Goal: Task Accomplishment & Management: Use online tool/utility

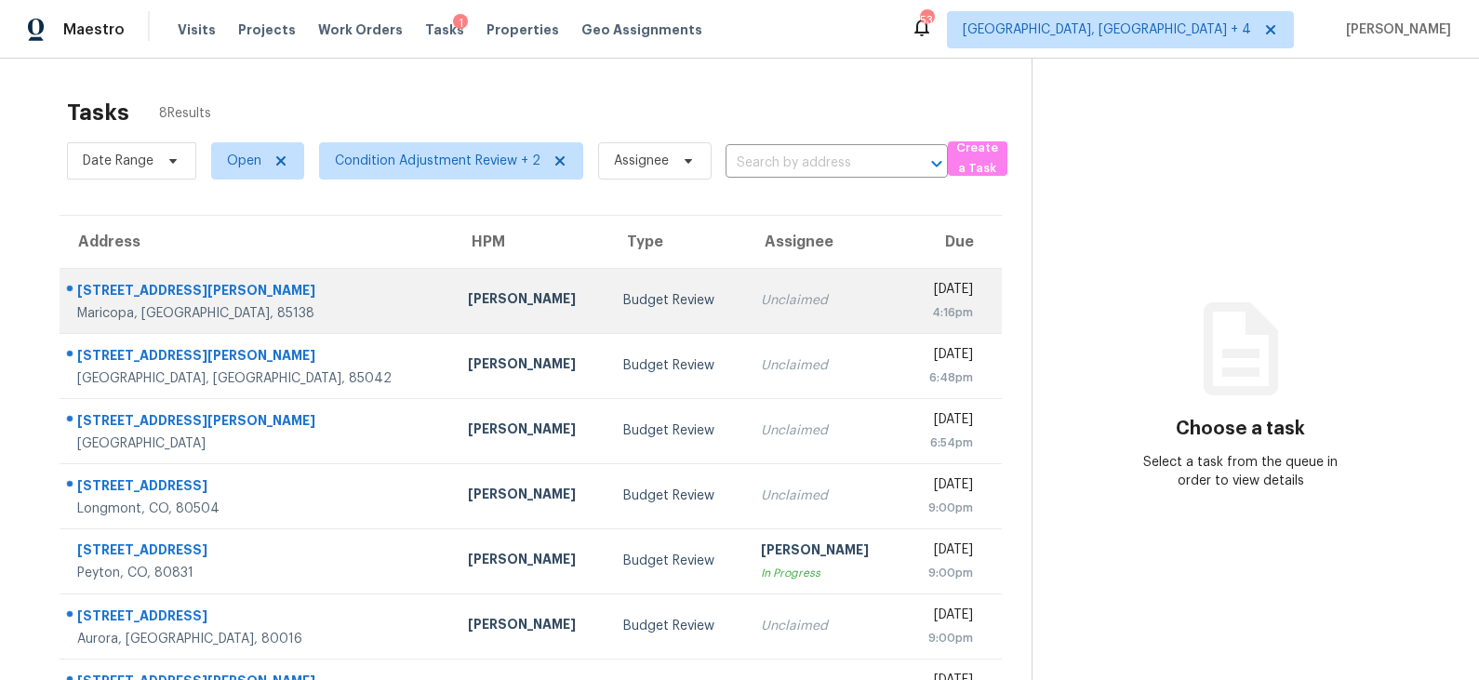
click at [608, 289] on td "Budget Review" at bounding box center [676, 300] width 137 height 65
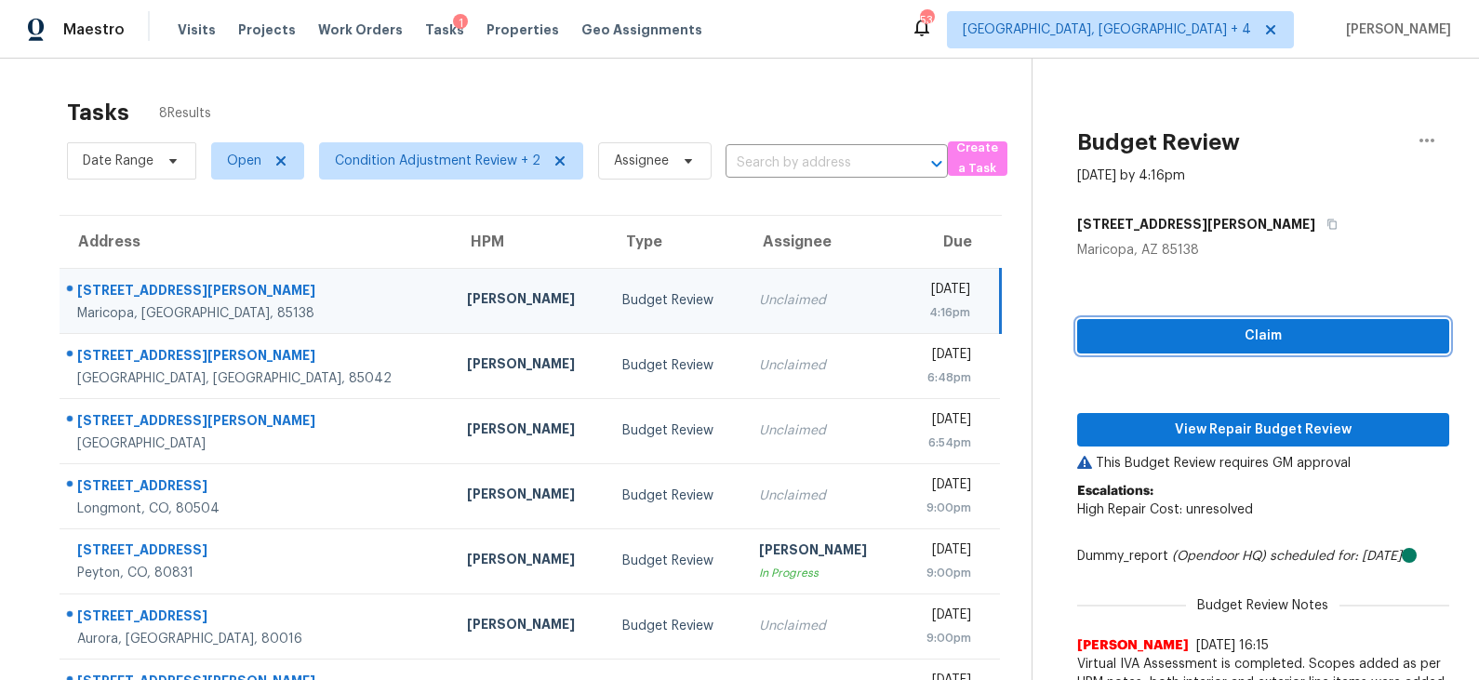
click at [1158, 339] on span "Claim" at bounding box center [1263, 336] width 342 height 23
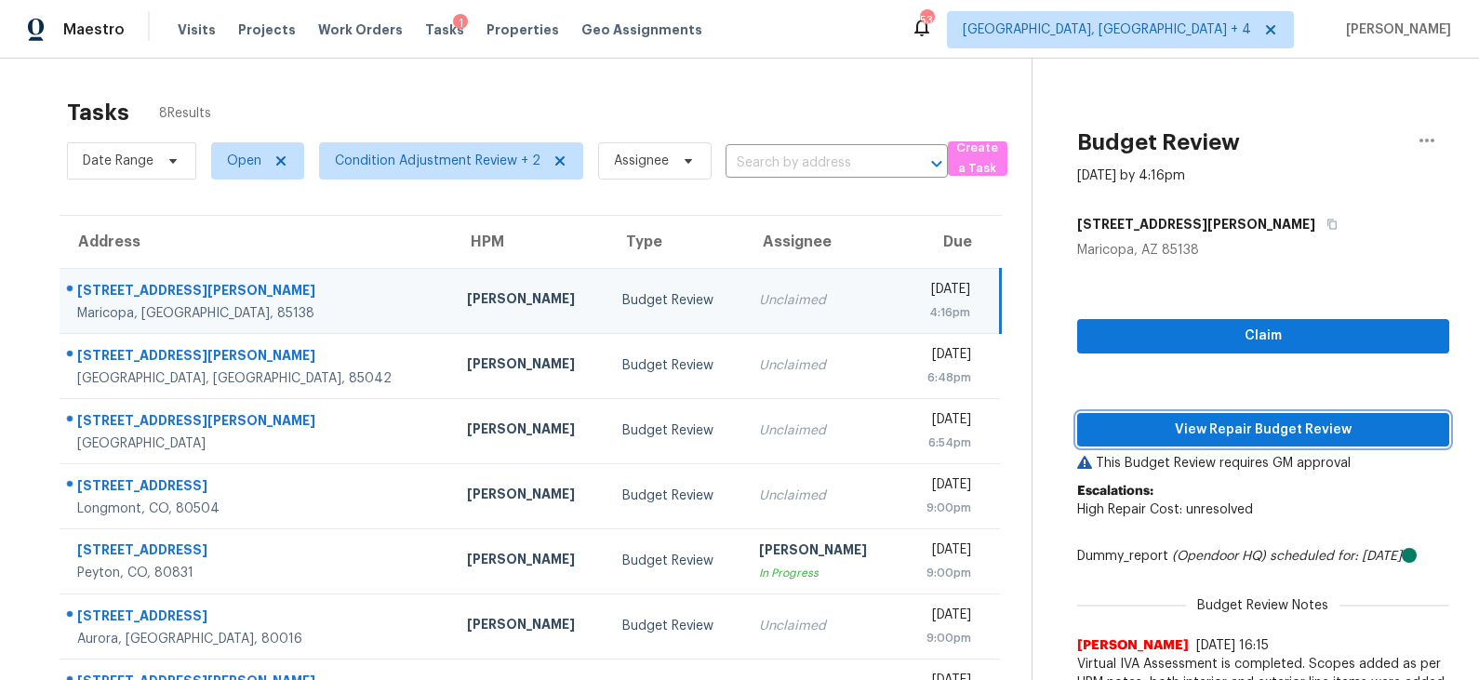
click at [1151, 428] on span "View Repair Budget Review" at bounding box center [1263, 430] width 342 height 23
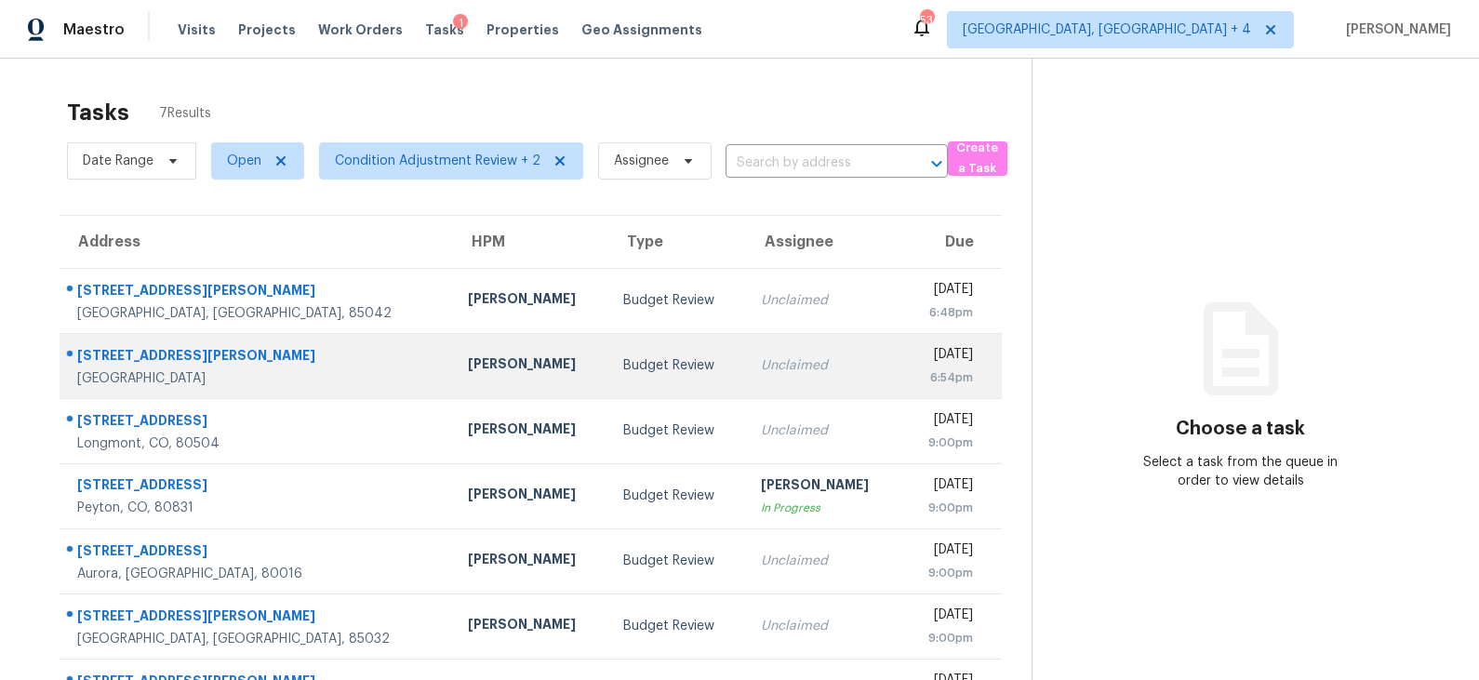
scroll to position [58, 0]
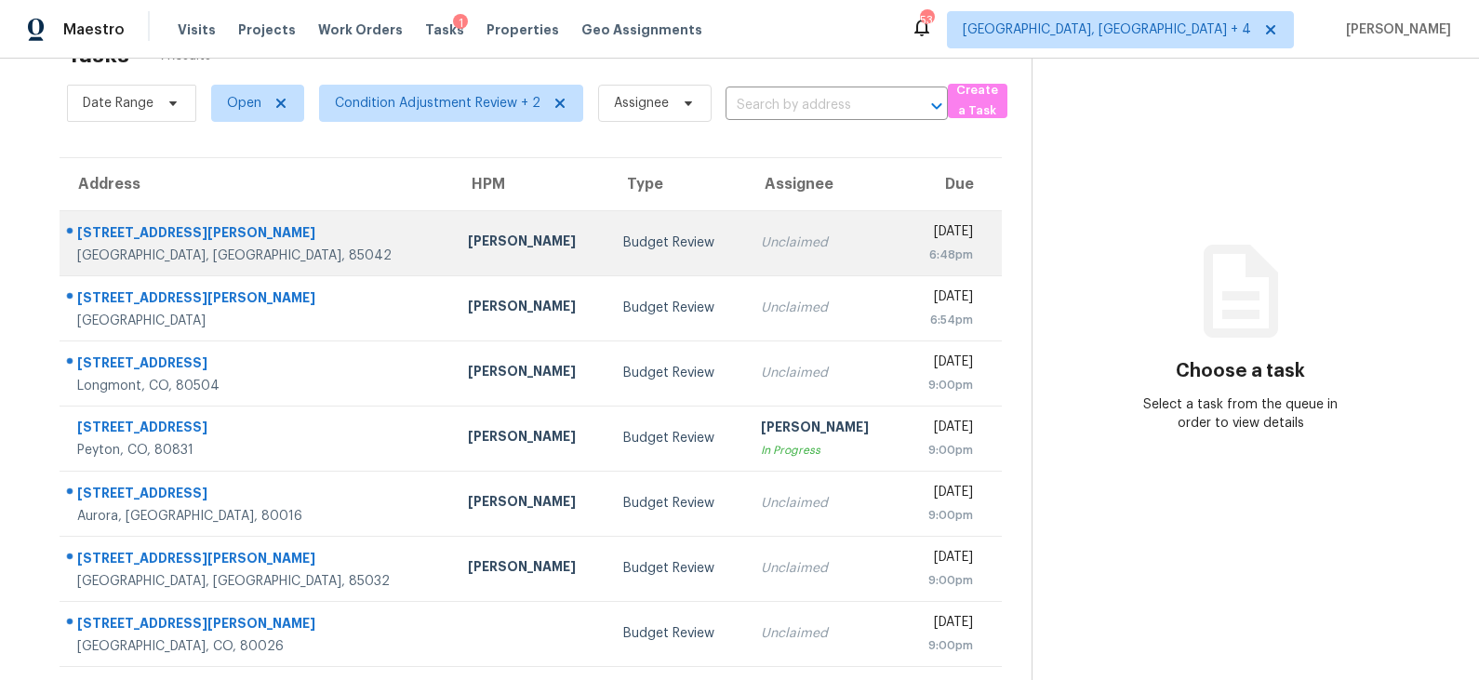
click at [623, 244] on div "Budget Review" at bounding box center [676, 243] width 107 height 19
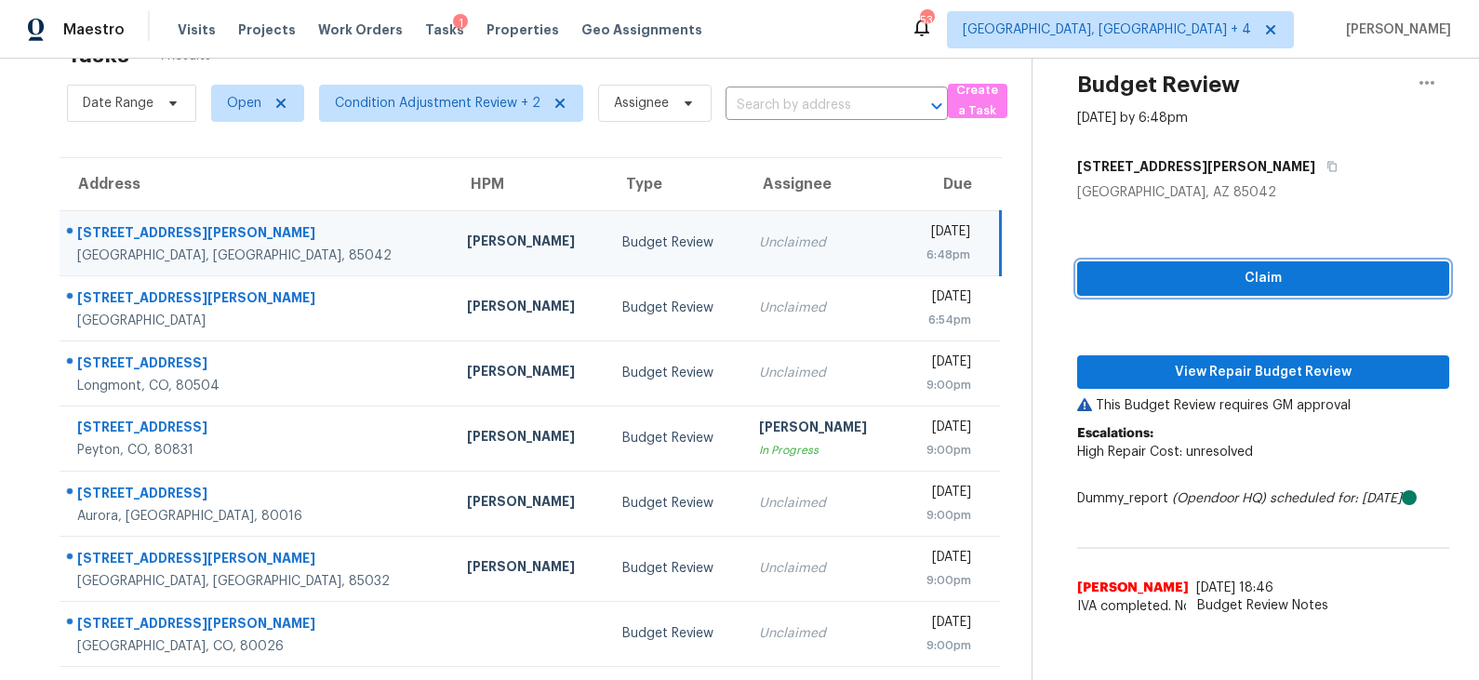
click at [1255, 280] on span "Claim" at bounding box center [1263, 278] width 342 height 23
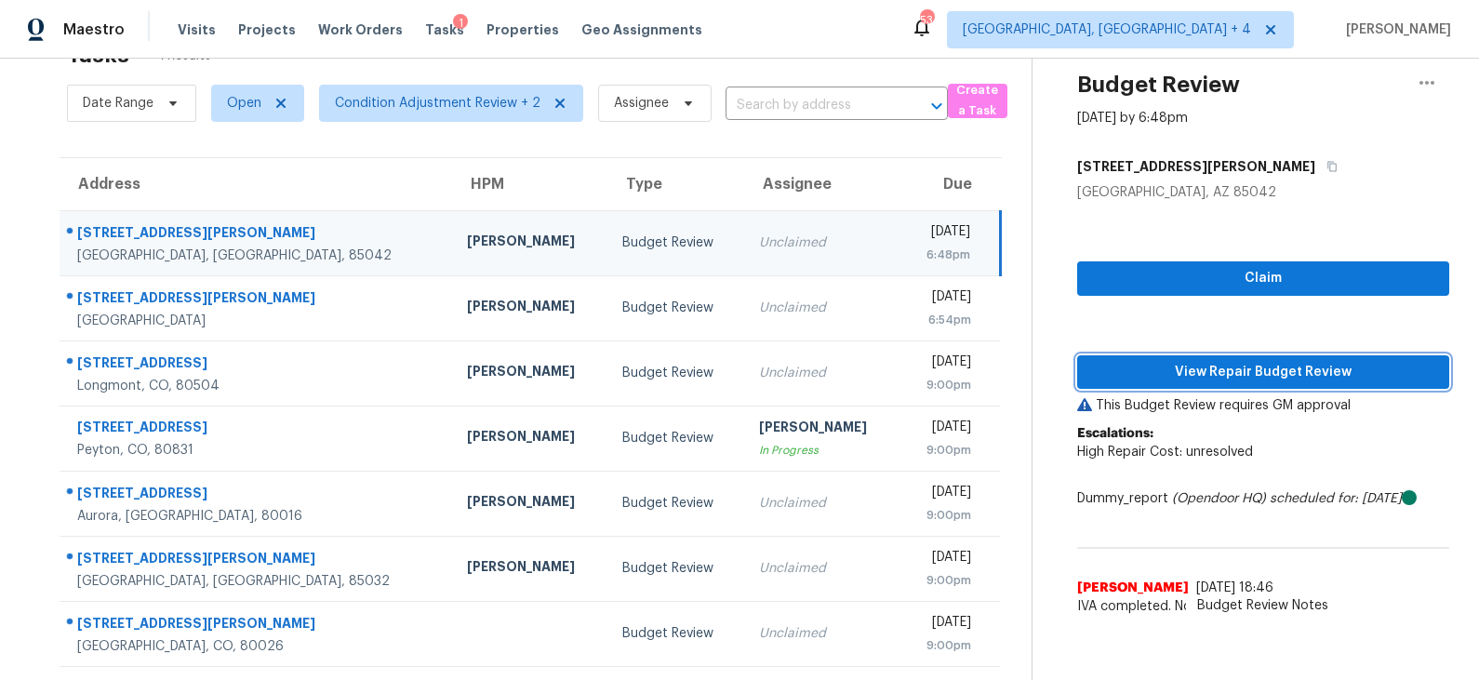
click at [1199, 368] on span "View Repair Budget Review" at bounding box center [1263, 372] width 342 height 23
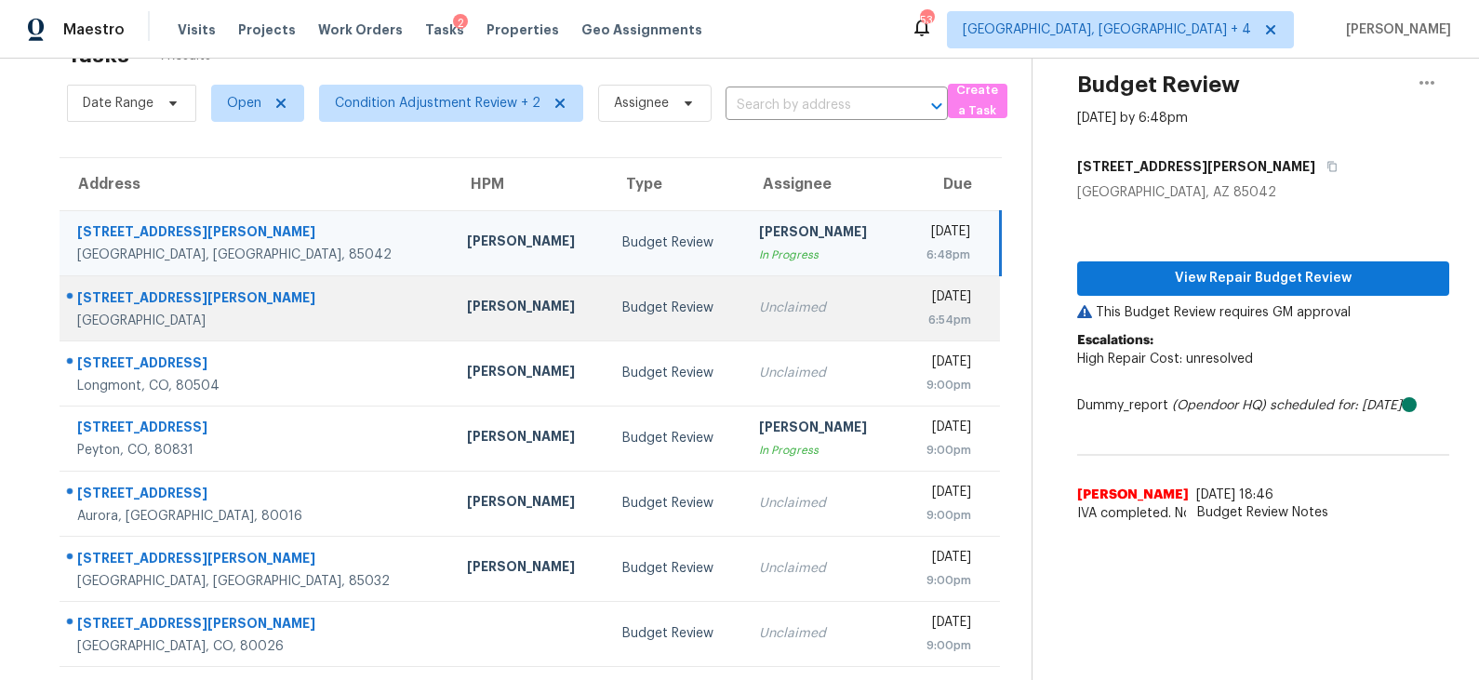
click at [628, 313] on div "Budget Review" at bounding box center [675, 308] width 107 height 19
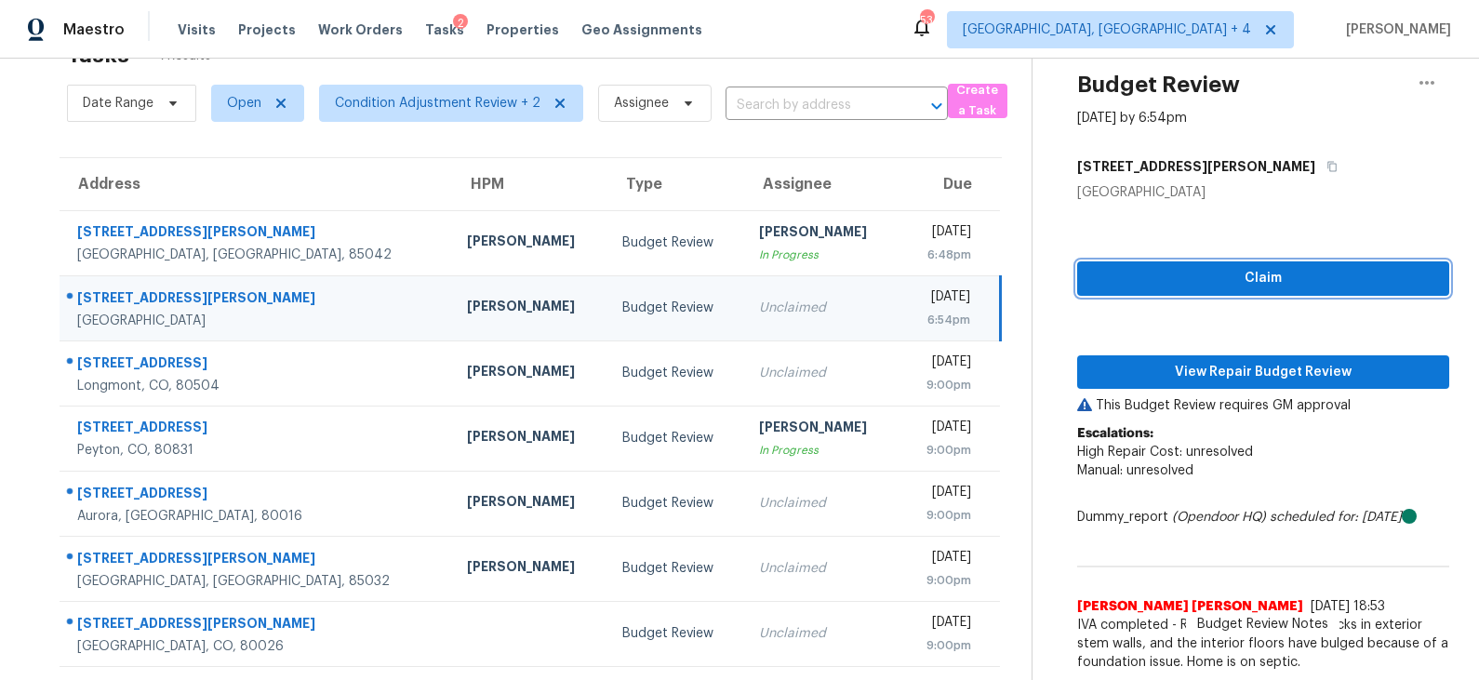
click at [1160, 283] on span "Claim" at bounding box center [1263, 278] width 342 height 23
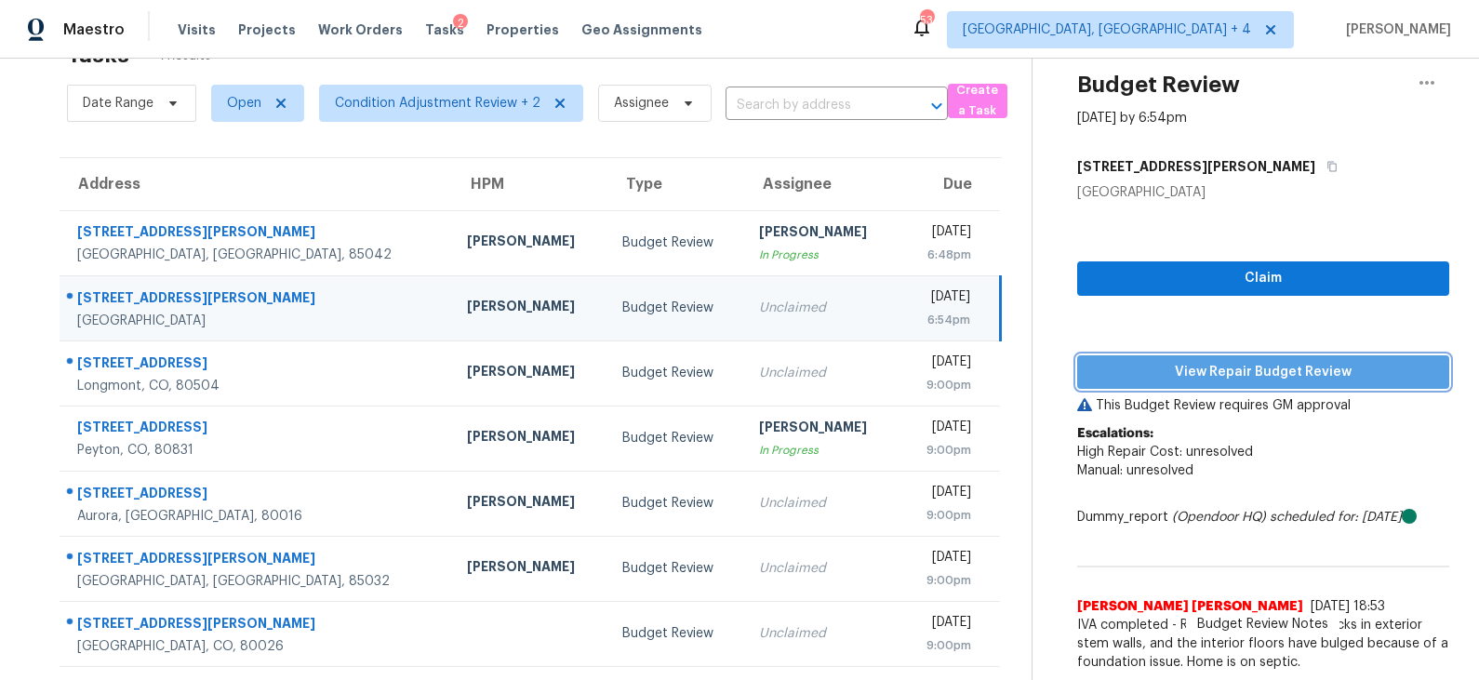
click at [1169, 380] on span "View Repair Budget Review" at bounding box center [1263, 372] width 342 height 23
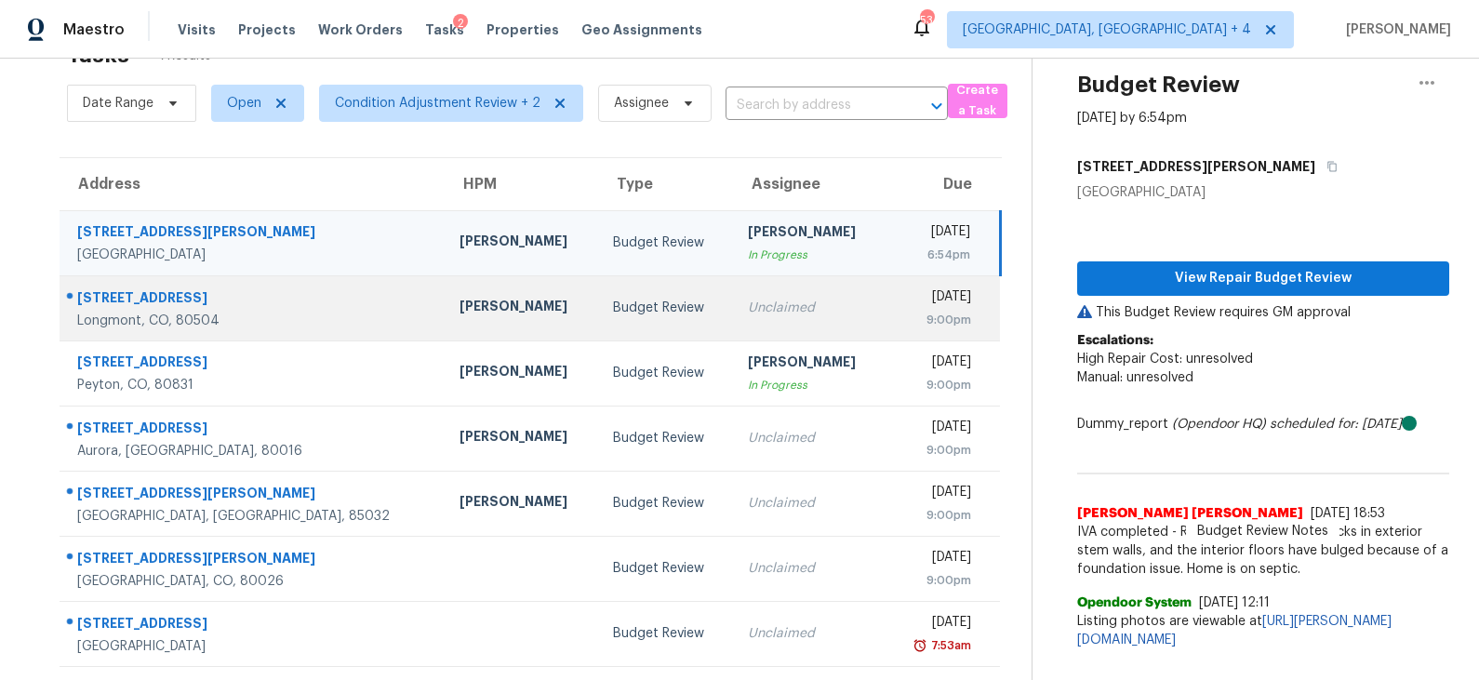
click at [613, 308] on div "Budget Review" at bounding box center [665, 308] width 105 height 19
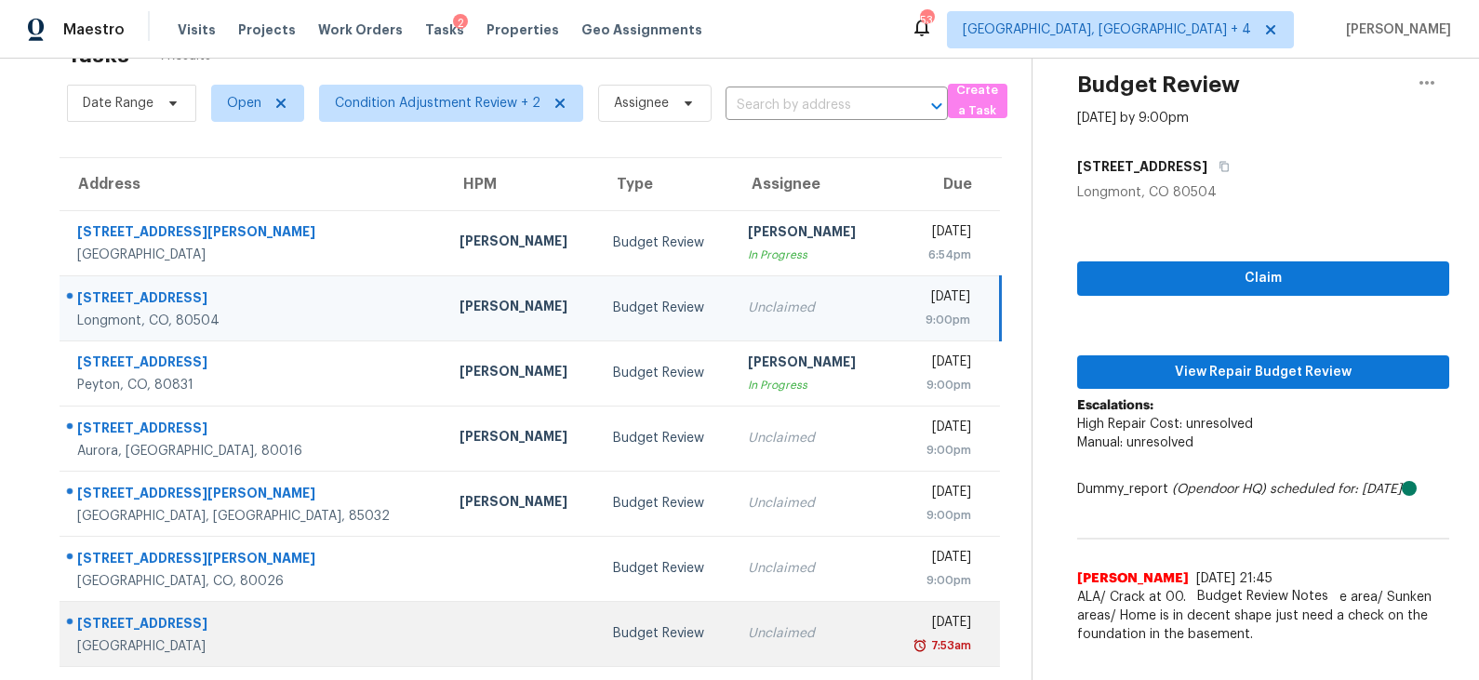
click at [598, 612] on td "Budget Review" at bounding box center [665, 633] width 135 height 65
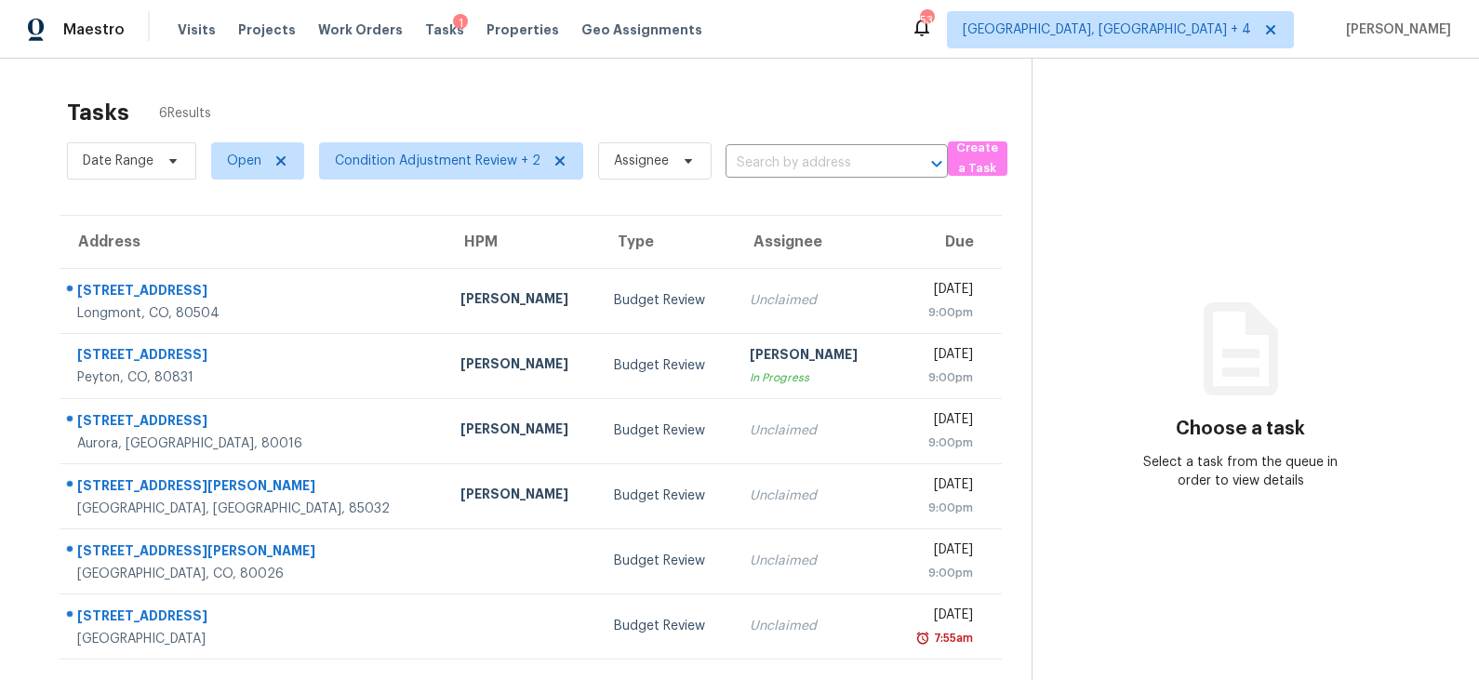
scroll to position [58, 0]
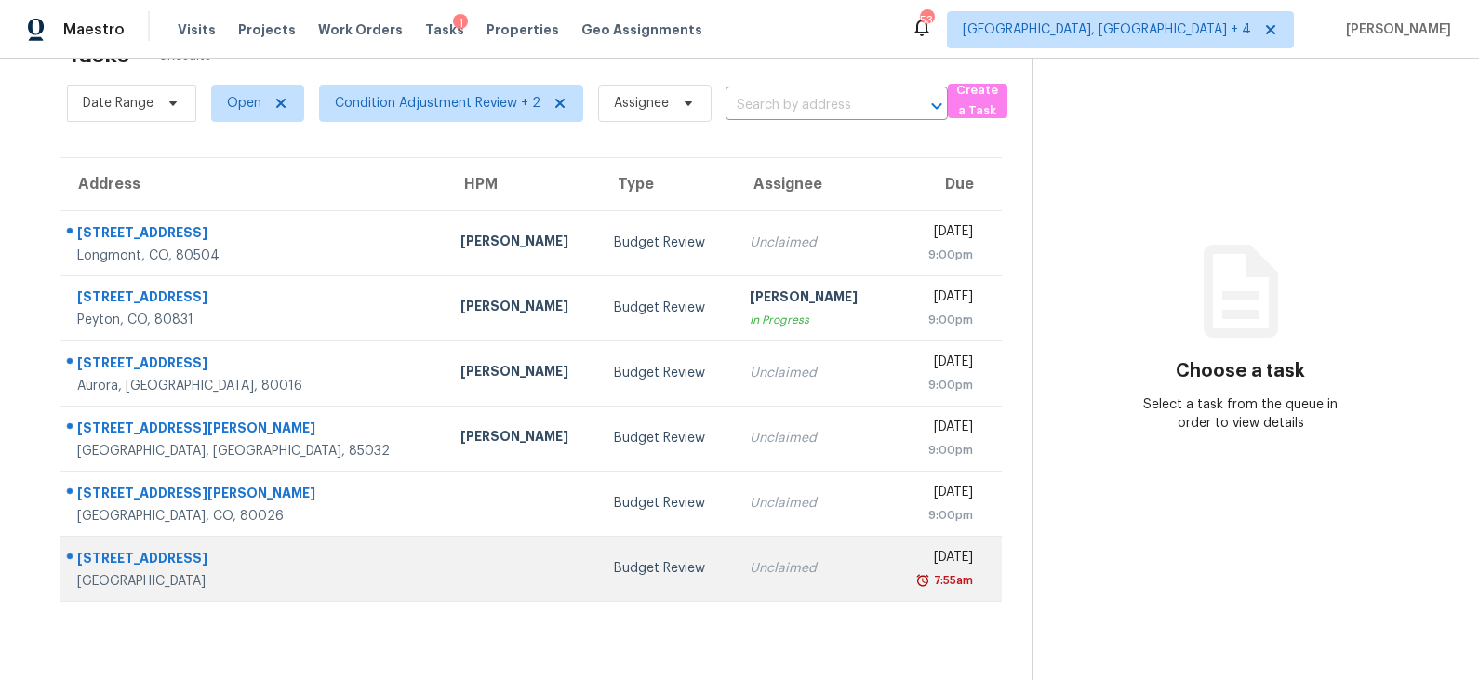
click at [629, 559] on div "Budget Review" at bounding box center [666, 568] width 105 height 19
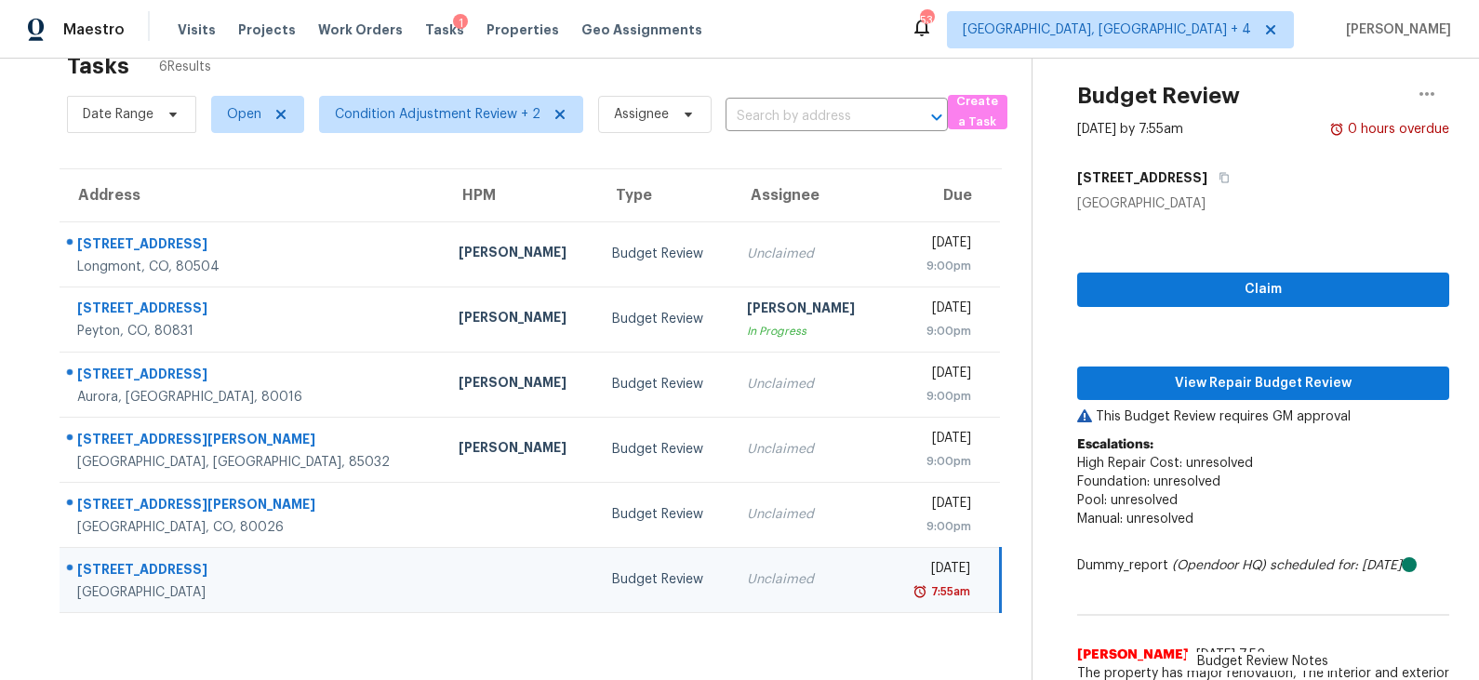
scroll to position [45, 0]
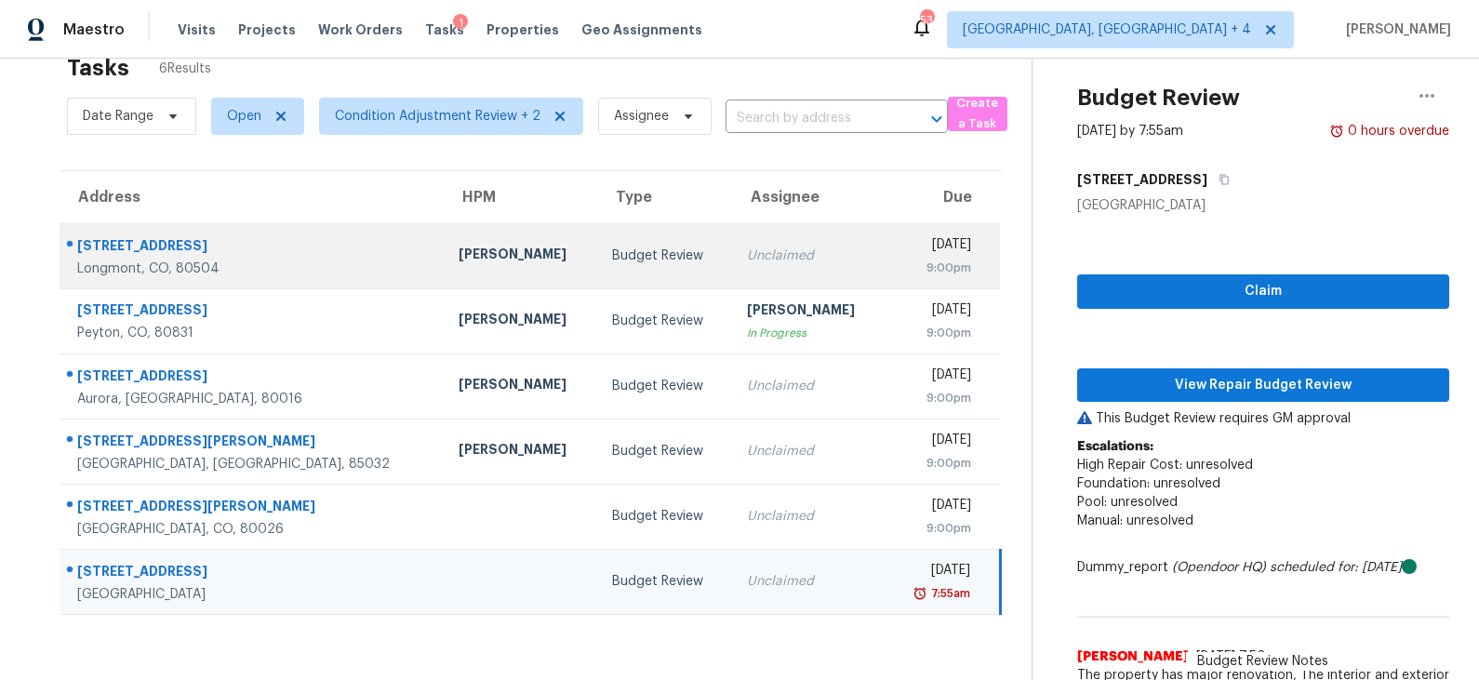
click at [612, 247] on div "Budget Review" at bounding box center [664, 256] width 105 height 19
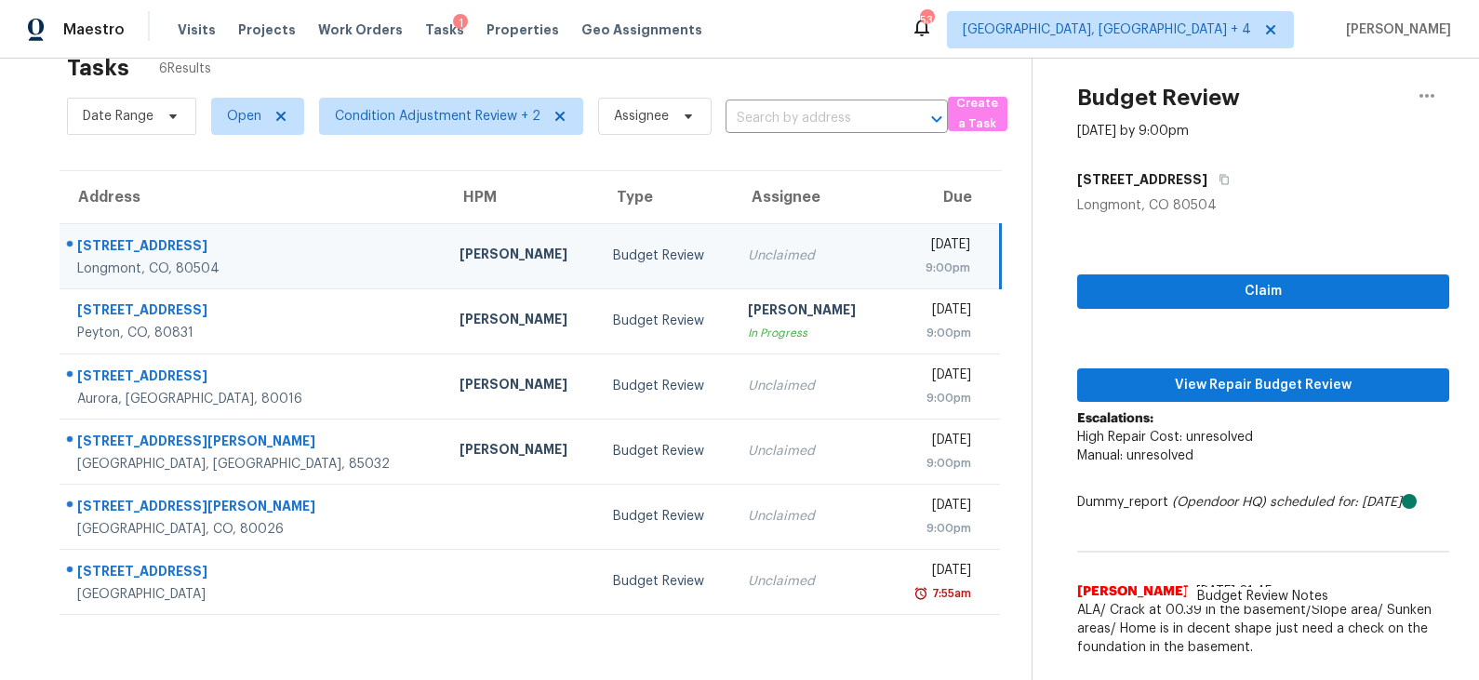
scroll to position [58, 0]
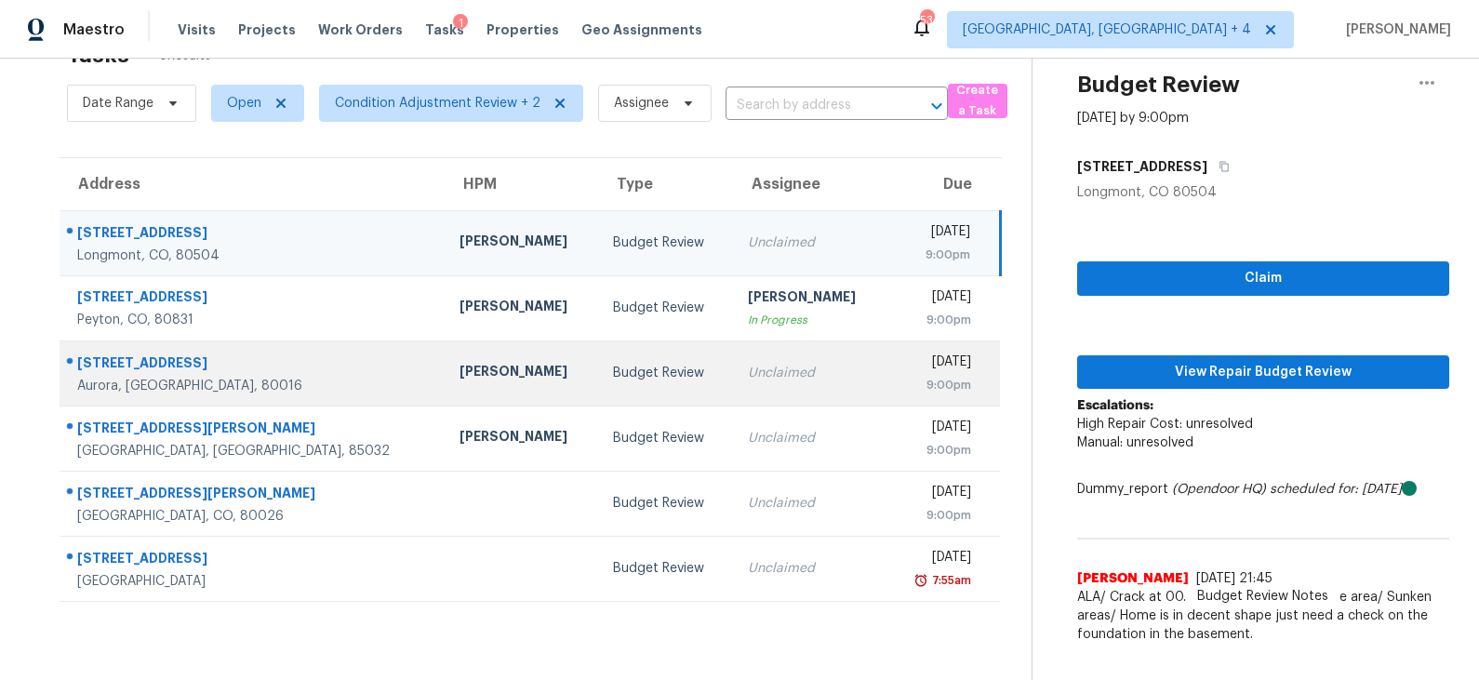
click at [639, 365] on td "Budget Review" at bounding box center [665, 373] width 135 height 65
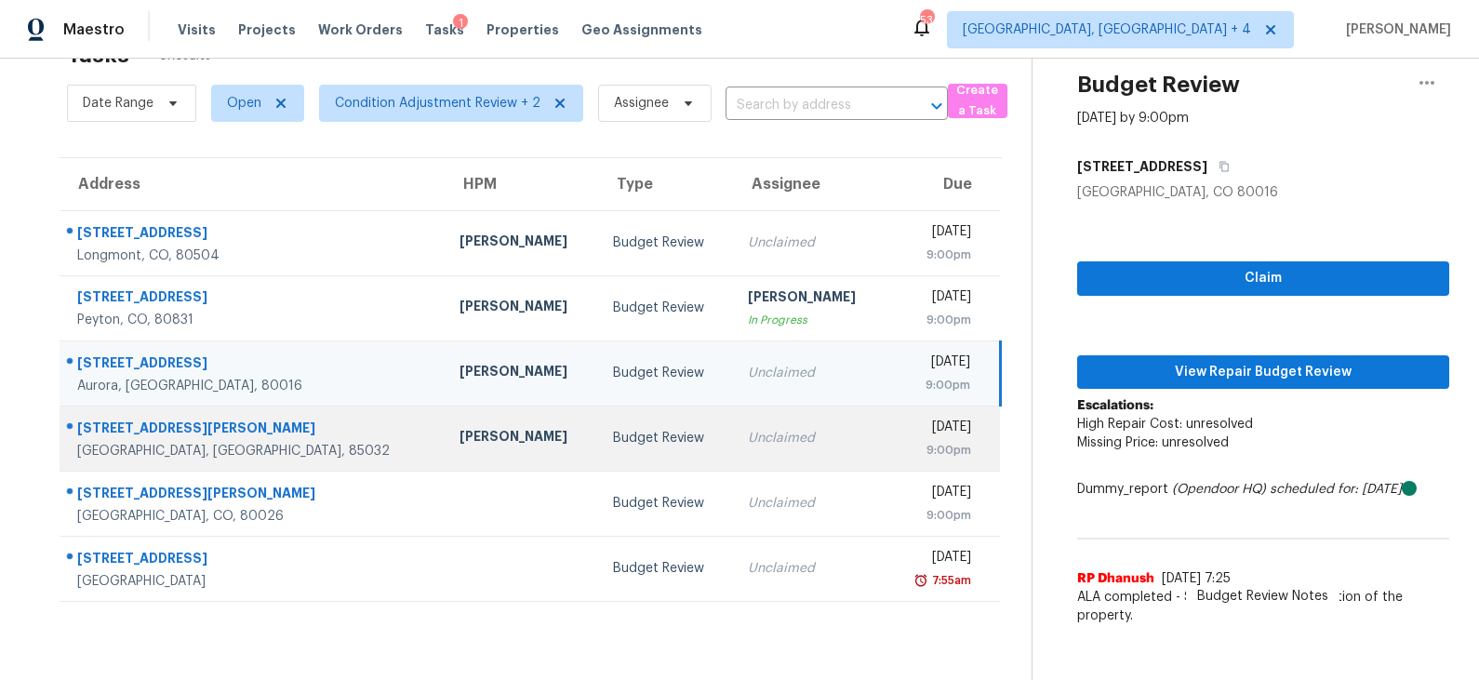
click at [613, 432] on div "Budget Review" at bounding box center [665, 438] width 105 height 19
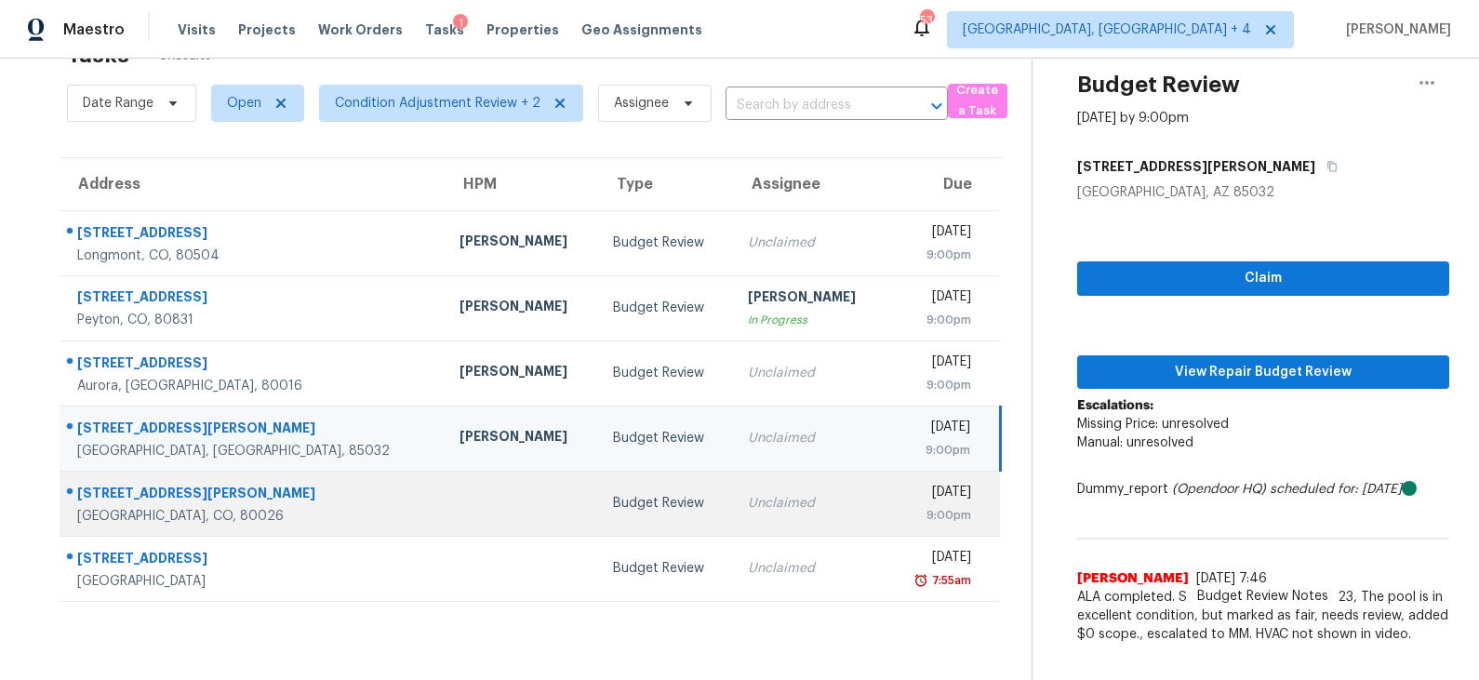
click at [619, 490] on td "Budget Review" at bounding box center [665, 503] width 135 height 65
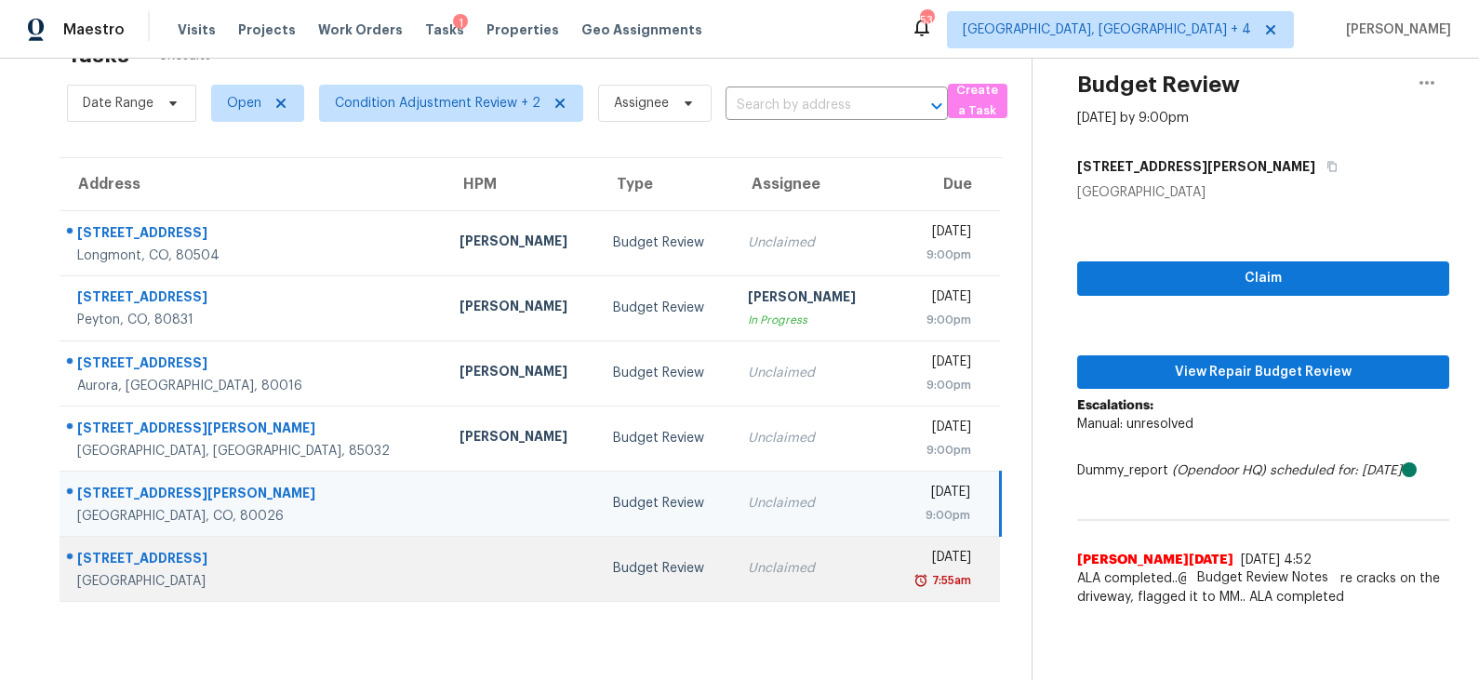
click at [598, 555] on td "Budget Review" at bounding box center [665, 568] width 135 height 65
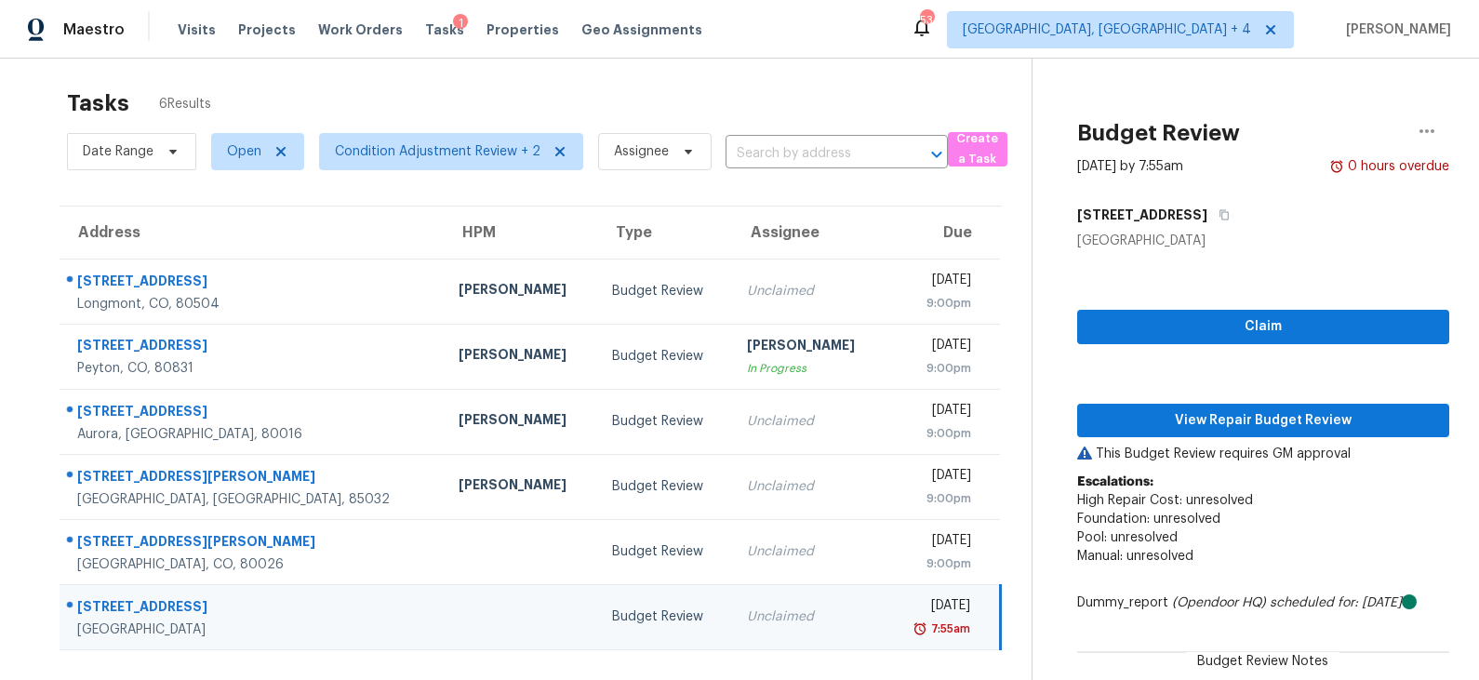
scroll to position [0, 0]
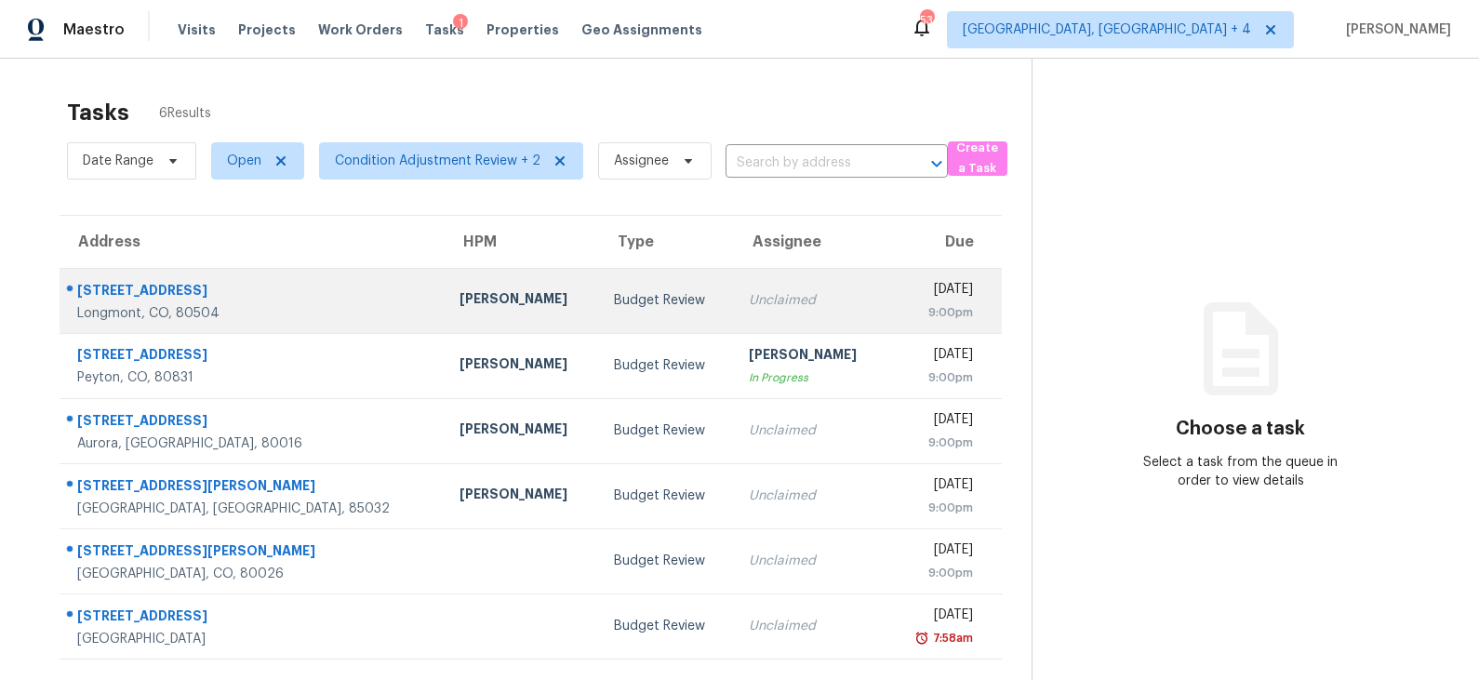
click at [608, 285] on td "Budget Review" at bounding box center [666, 300] width 135 height 65
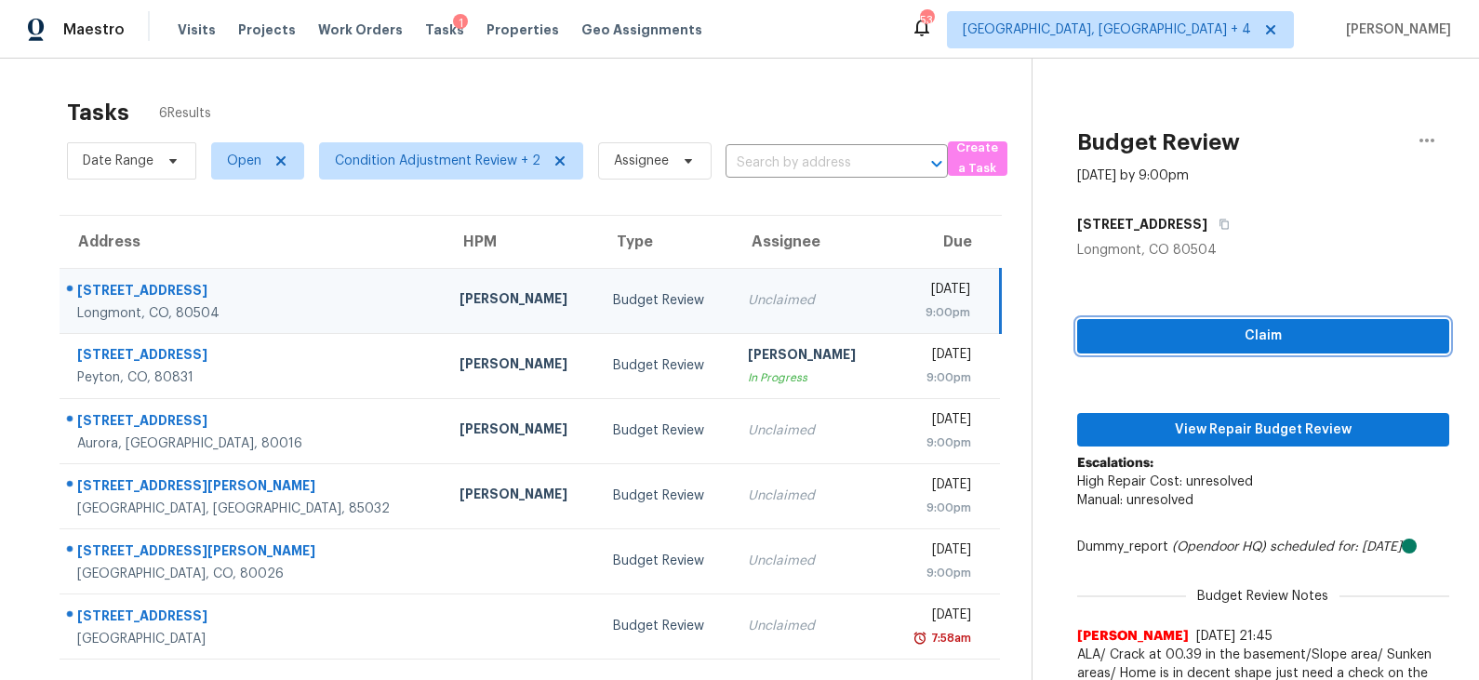
click at [1181, 342] on span "Claim" at bounding box center [1263, 336] width 342 height 23
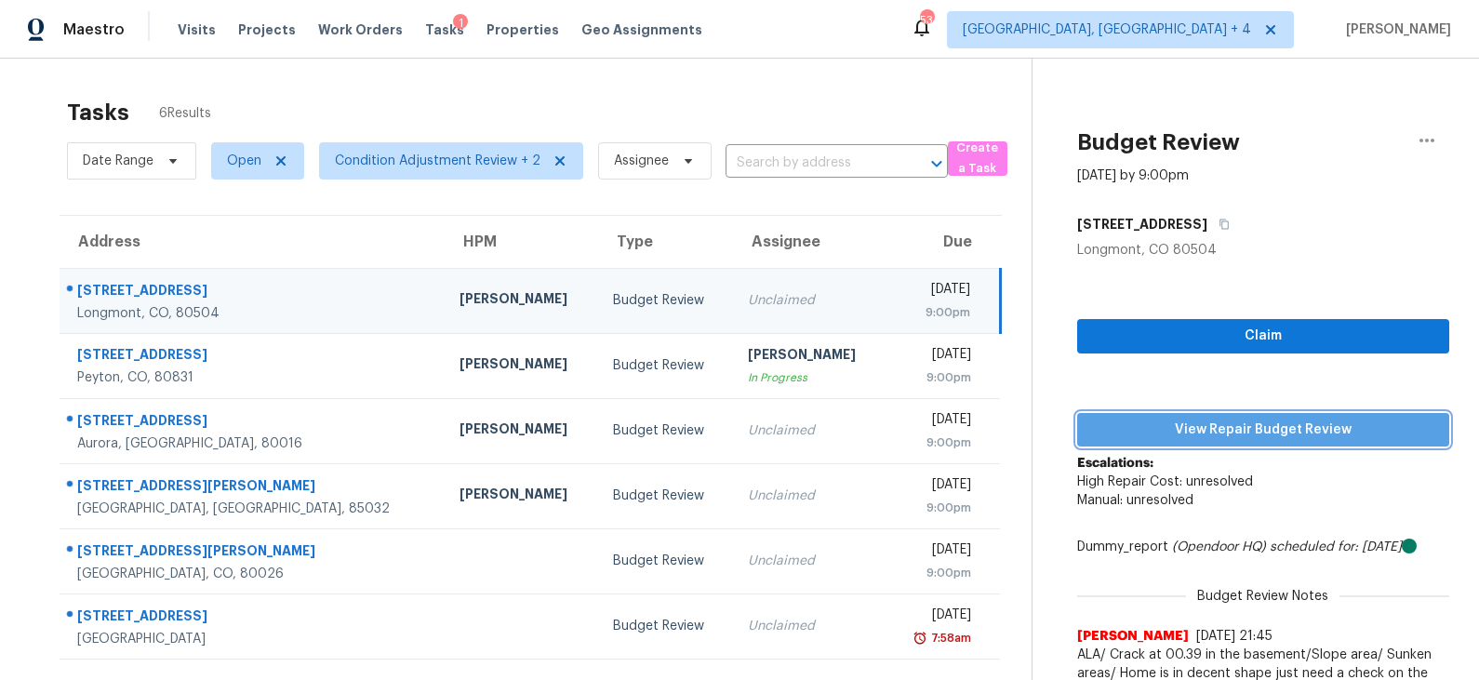
click at [1170, 422] on span "View Repair Budget Review" at bounding box center [1263, 430] width 342 height 23
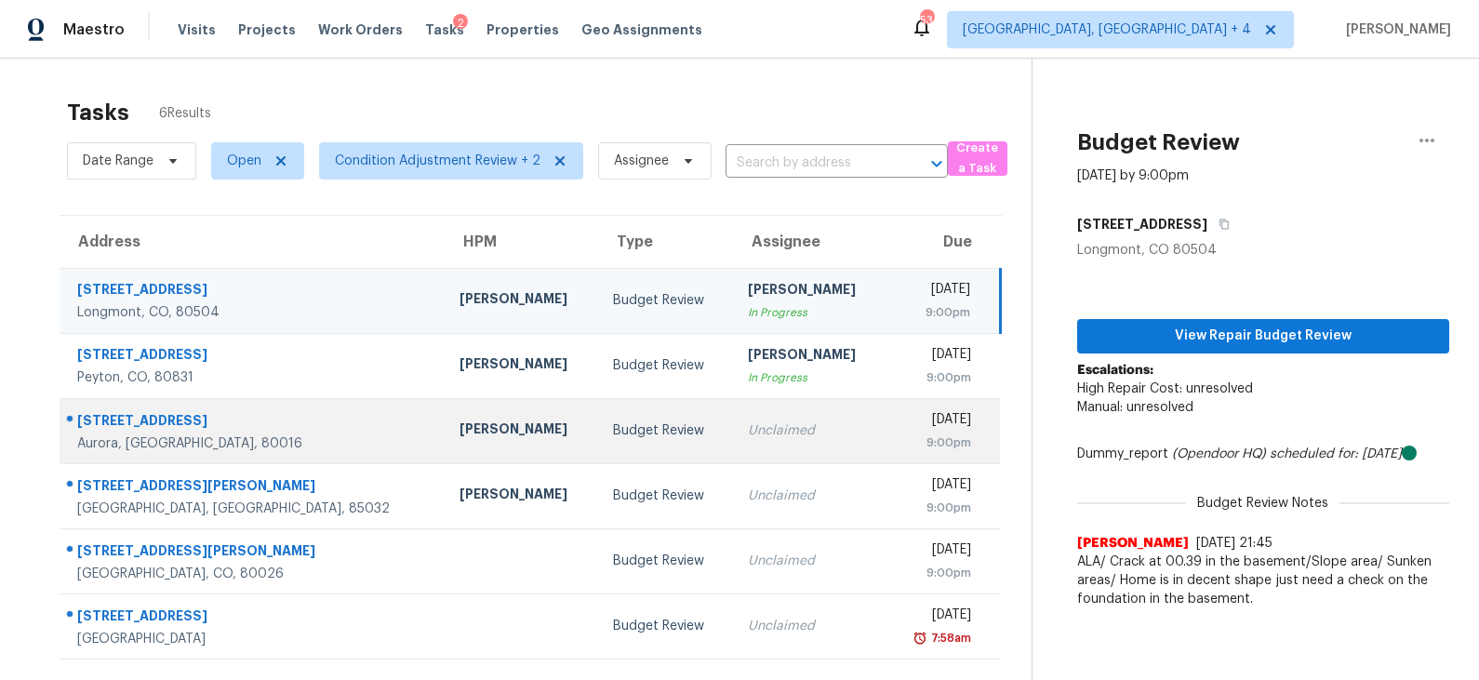
click at [613, 424] on div "Budget Review" at bounding box center [665, 430] width 105 height 19
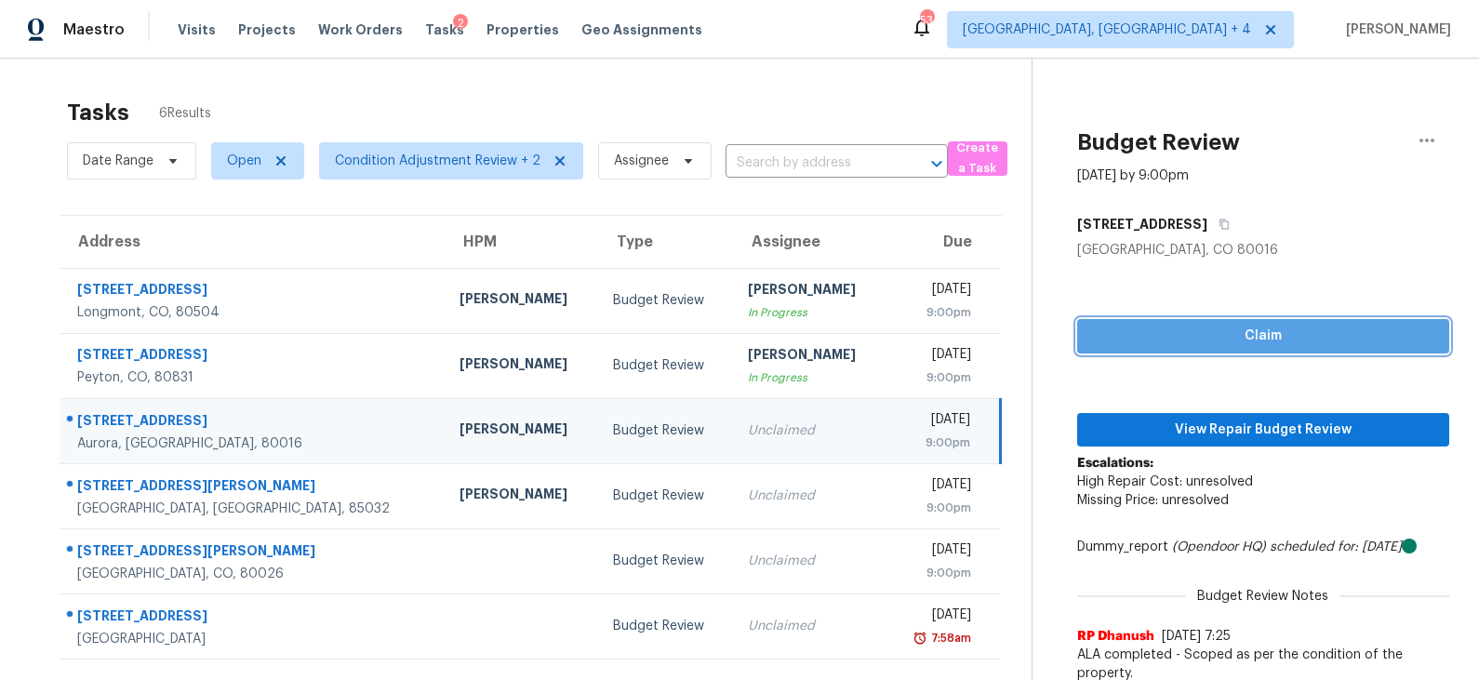
click at [1187, 328] on span "Claim" at bounding box center [1263, 336] width 342 height 23
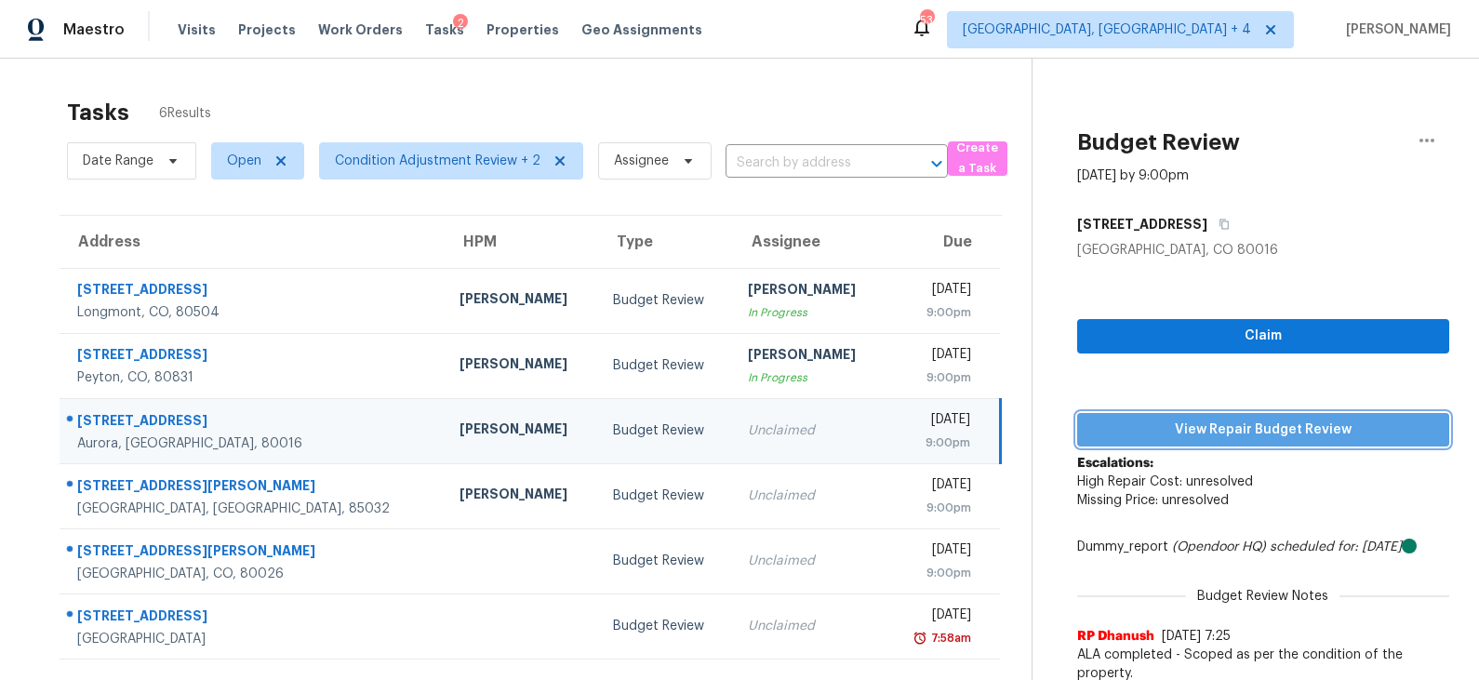
click at [1183, 430] on span "View Repair Budget Review" at bounding box center [1263, 430] width 342 height 23
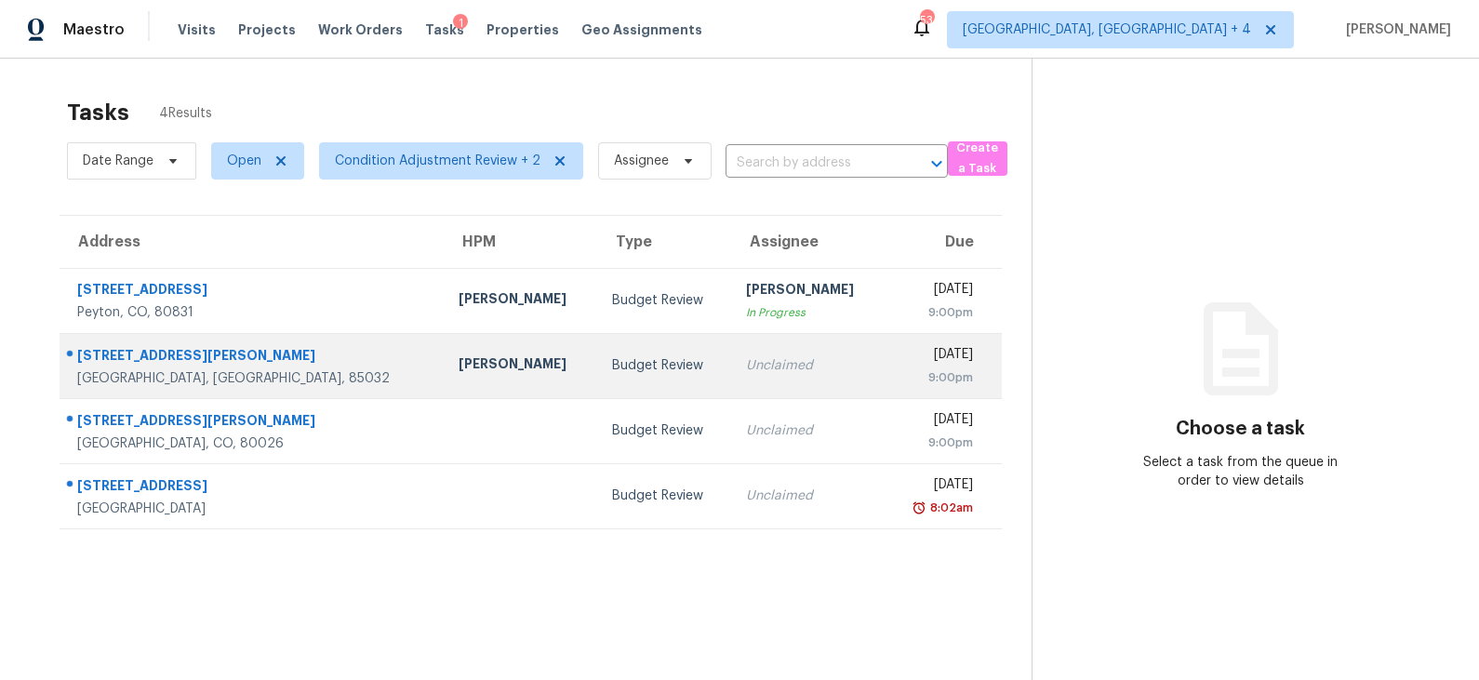
click at [612, 364] on div "Budget Review" at bounding box center [664, 365] width 105 height 19
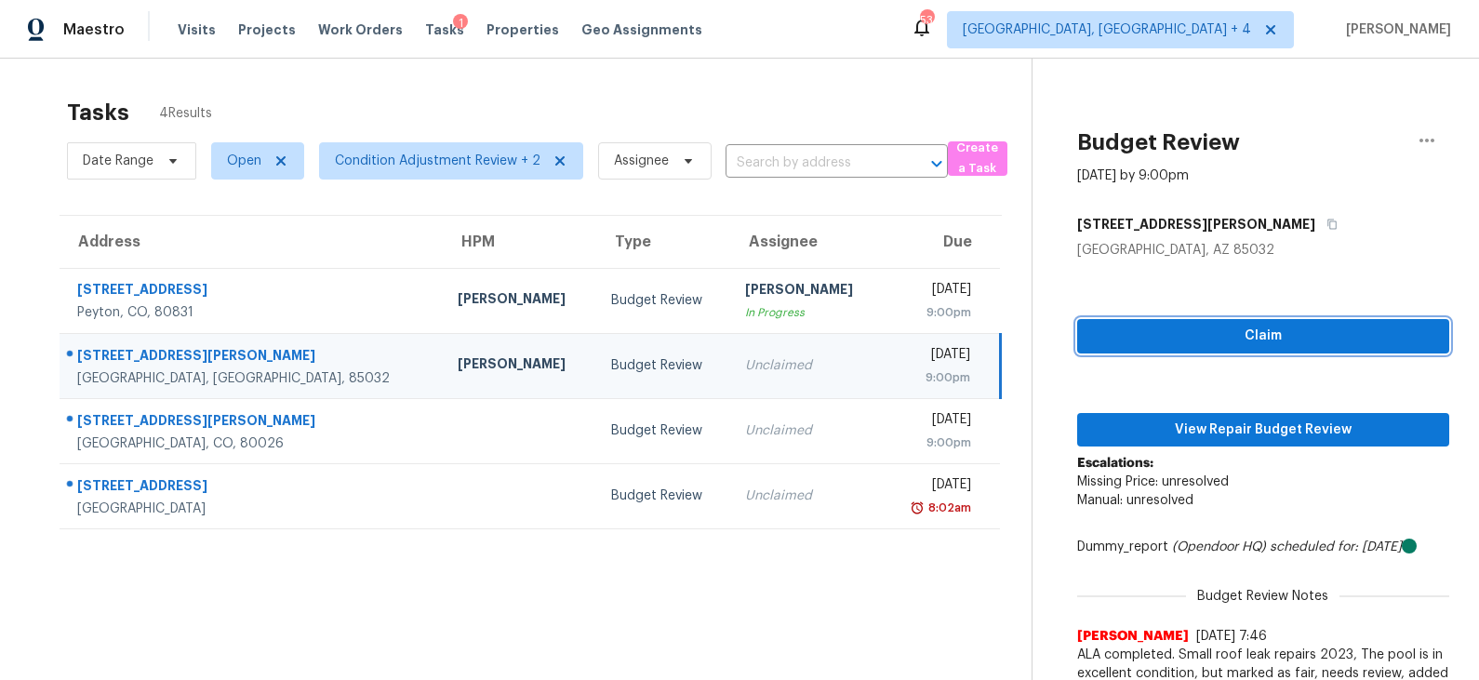
click at [1210, 342] on span "Claim" at bounding box center [1263, 336] width 342 height 23
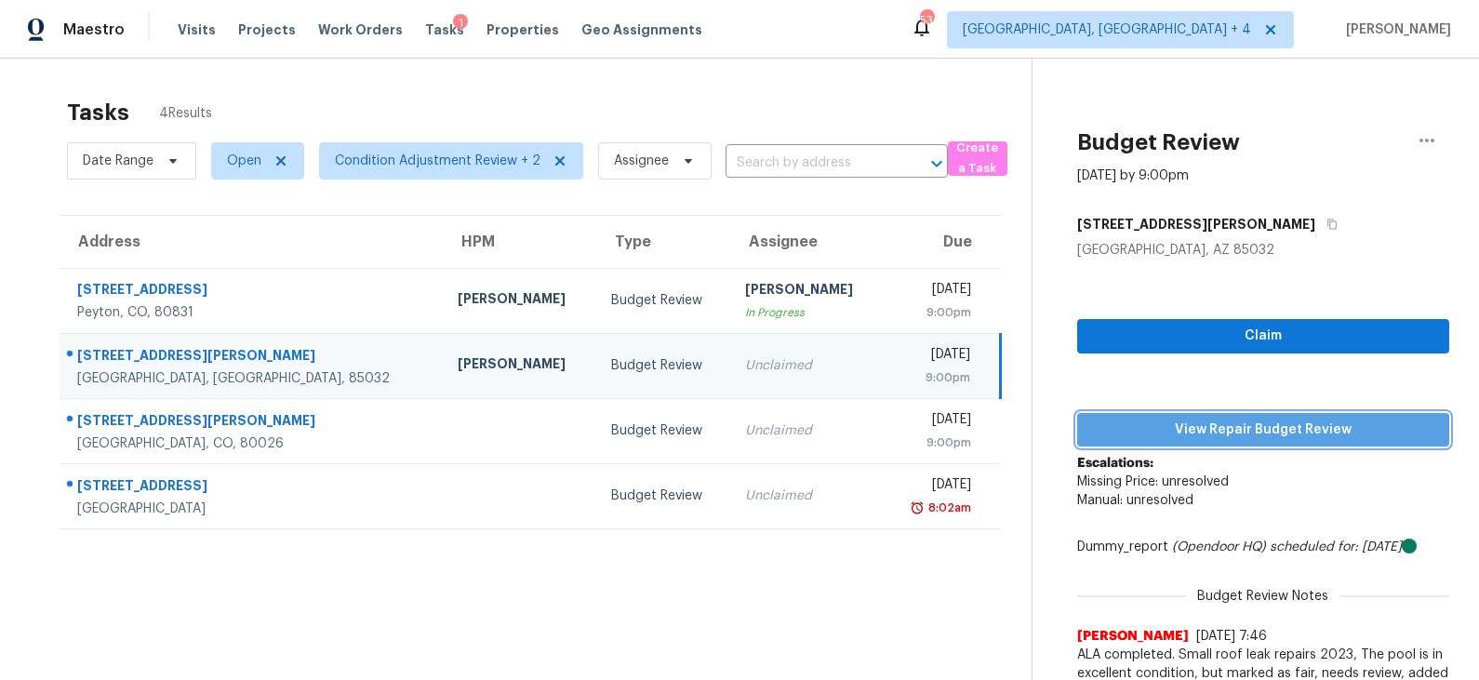
click at [1206, 429] on span "View Repair Budget Review" at bounding box center [1263, 430] width 342 height 23
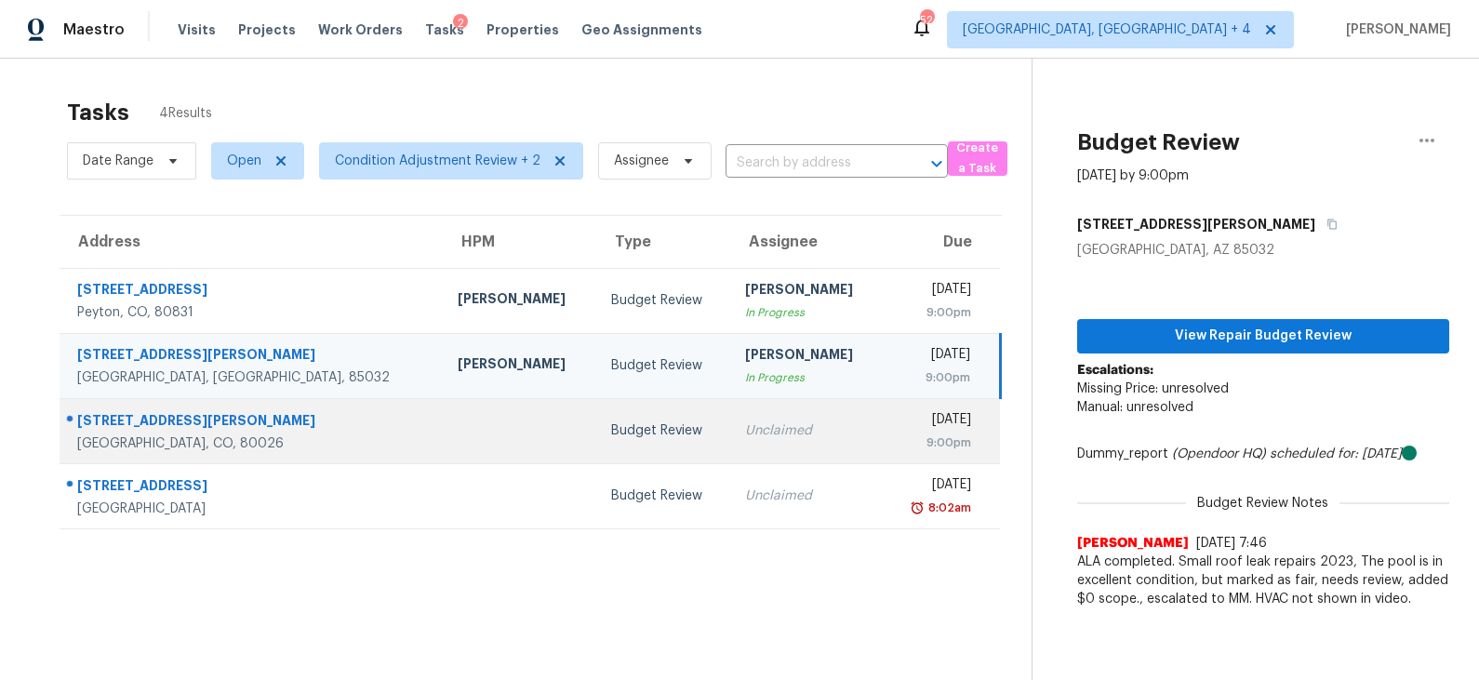
click at [596, 420] on td "Budget Review" at bounding box center [663, 430] width 134 height 65
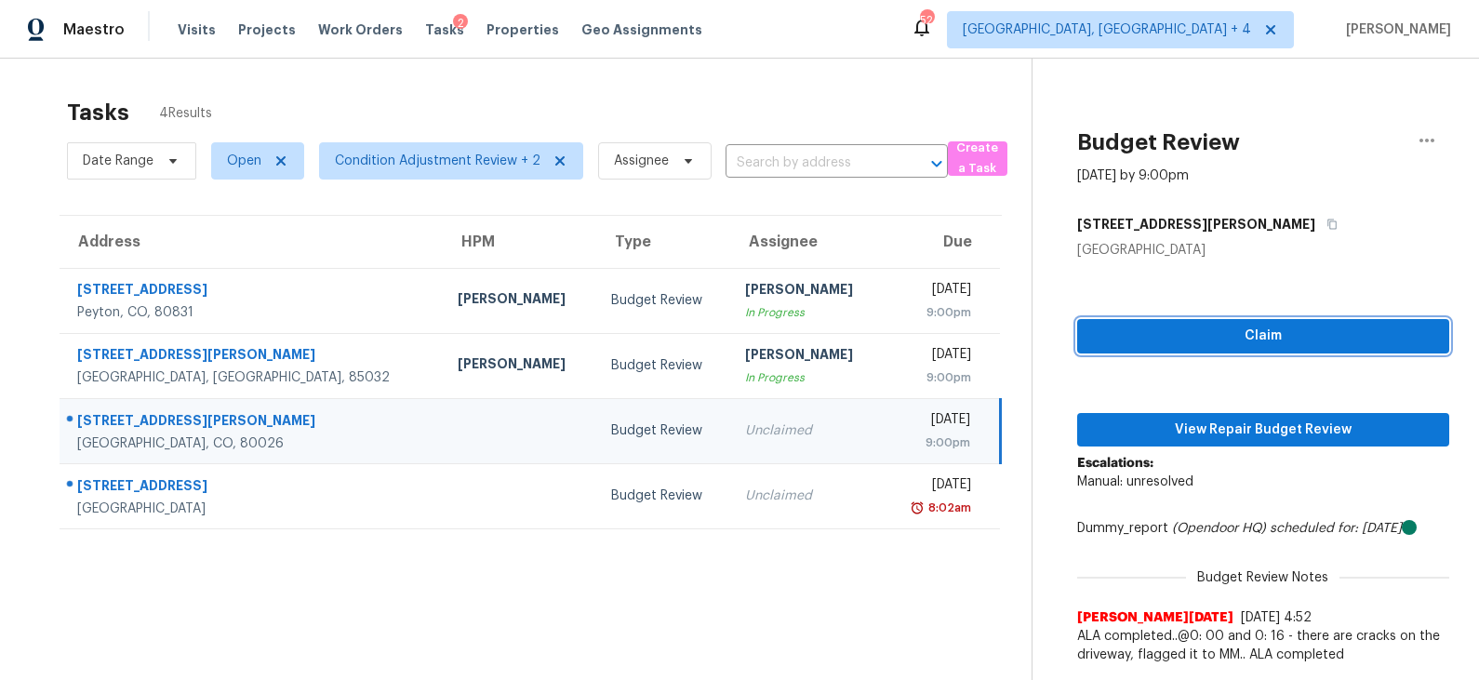
click at [1212, 340] on span "Claim" at bounding box center [1263, 336] width 342 height 23
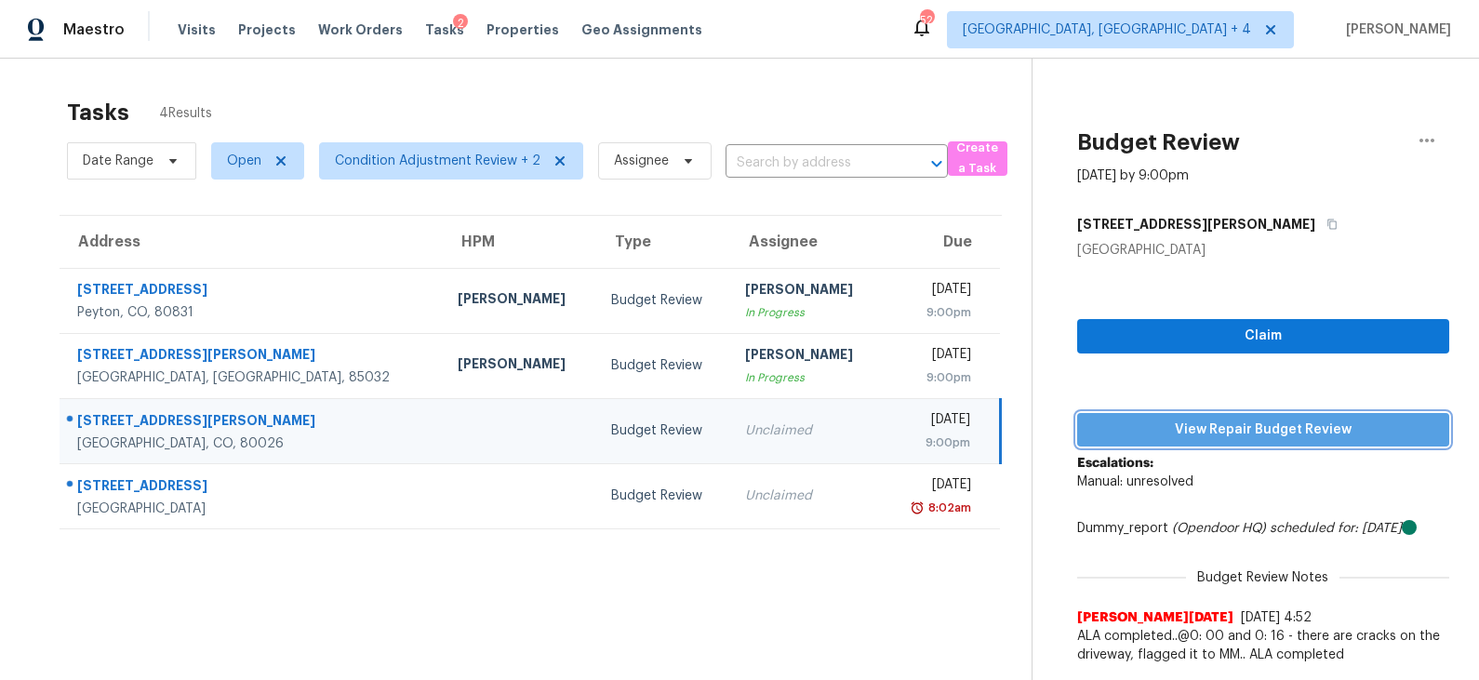
click at [1201, 420] on span "View Repair Budget Review" at bounding box center [1263, 430] width 342 height 23
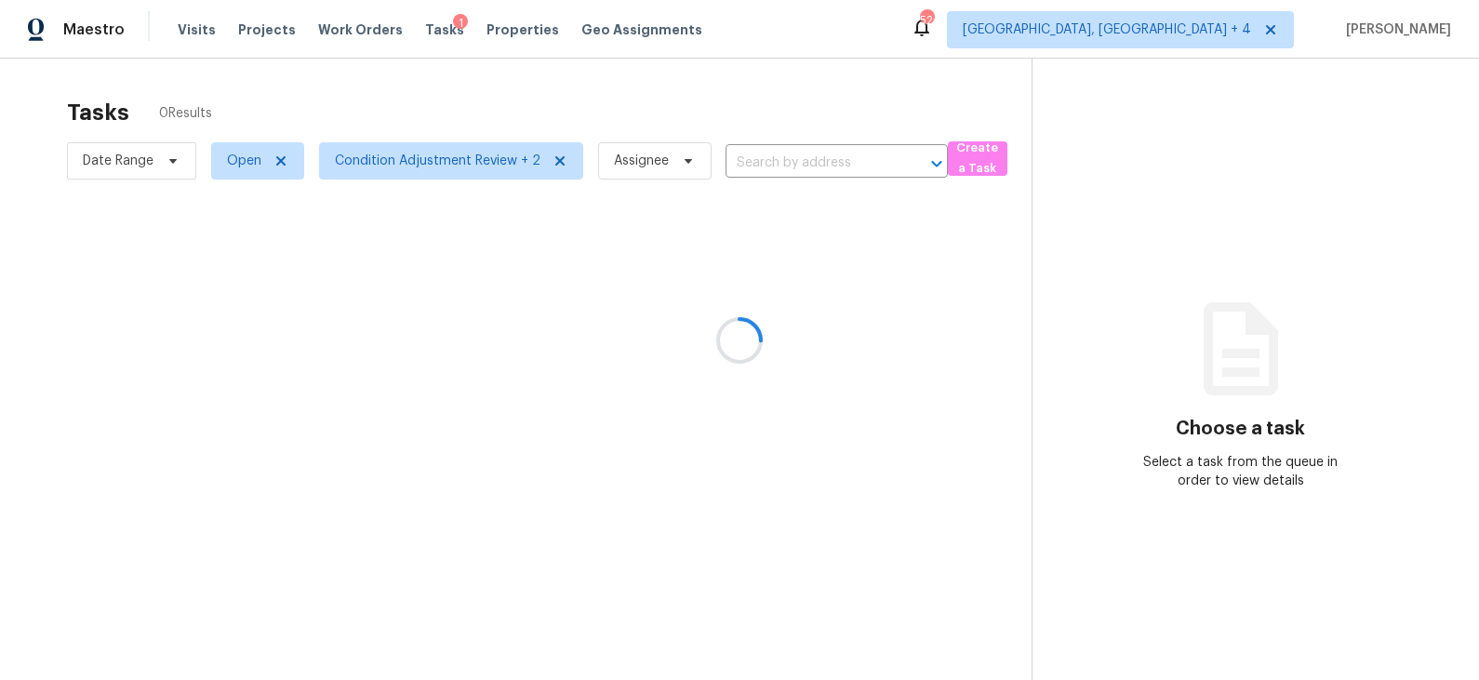
click at [204, 29] on div at bounding box center [739, 340] width 1479 height 680
click at [192, 32] on div at bounding box center [739, 340] width 1479 height 680
